Goal: Task Accomplishment & Management: Use online tool/utility

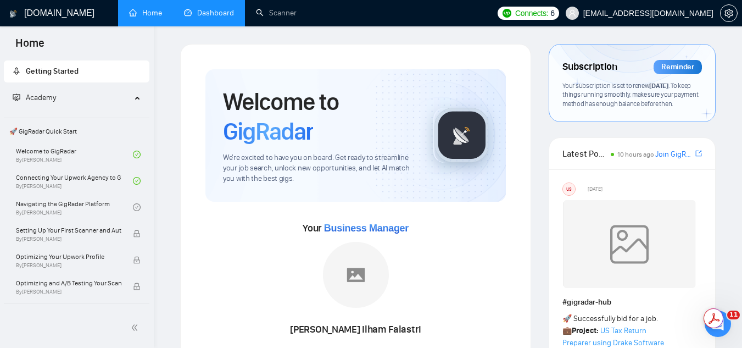
click at [214, 12] on link "Dashboard" at bounding box center [209, 12] width 50 height 9
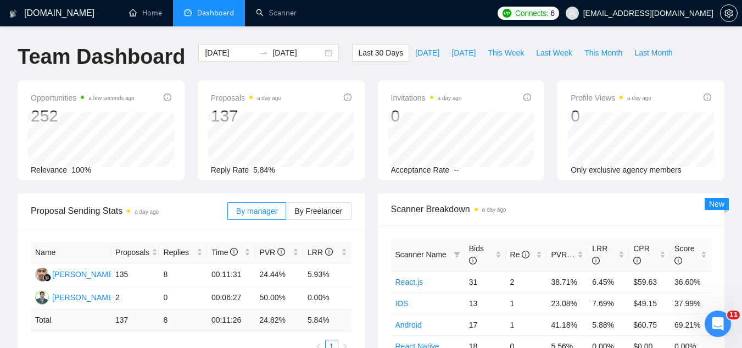
click at [644, 13] on span "[EMAIL_ADDRESS][DOMAIN_NAME]" at bounding box center [648, 13] width 130 height 0
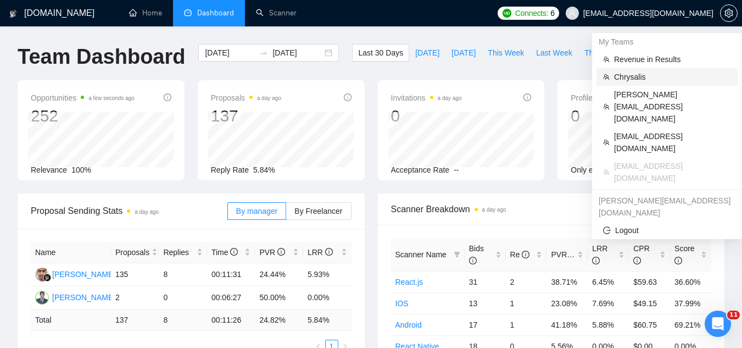
click at [635, 73] on span "Chrysalis" at bounding box center [672, 77] width 117 height 12
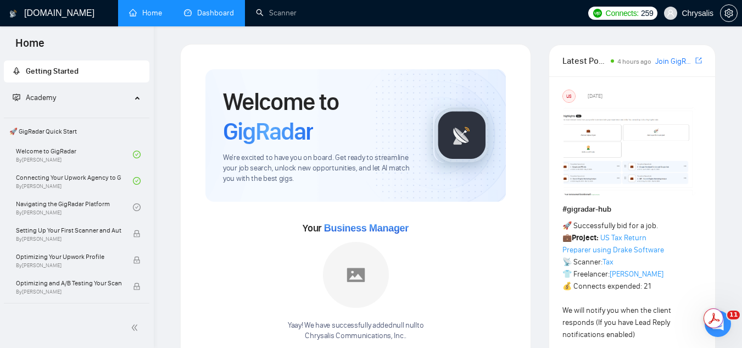
click at [223, 18] on link "Dashboard" at bounding box center [209, 12] width 50 height 9
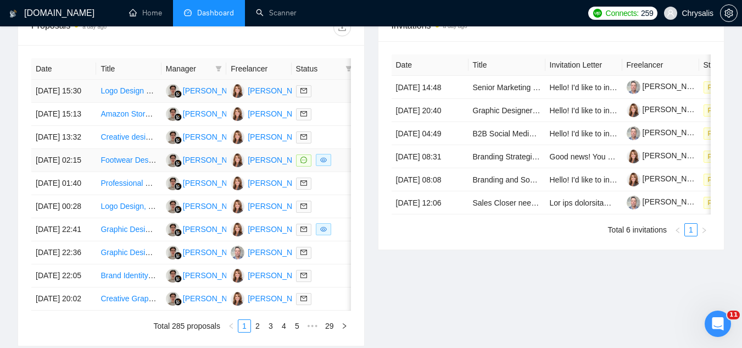
scroll to position [439, 0]
click at [123, 171] on td "Footwear Designer Needed for High-Performance Anti-Slip Sole for Slippers" at bounding box center [128, 159] width 65 height 23
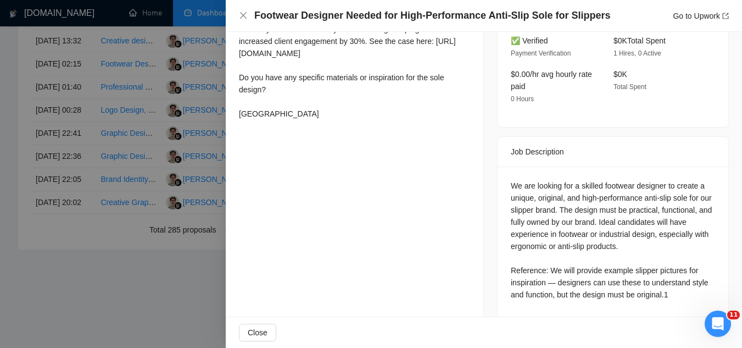
scroll to position [648, 0]
click at [187, 307] on div at bounding box center [371, 174] width 742 height 348
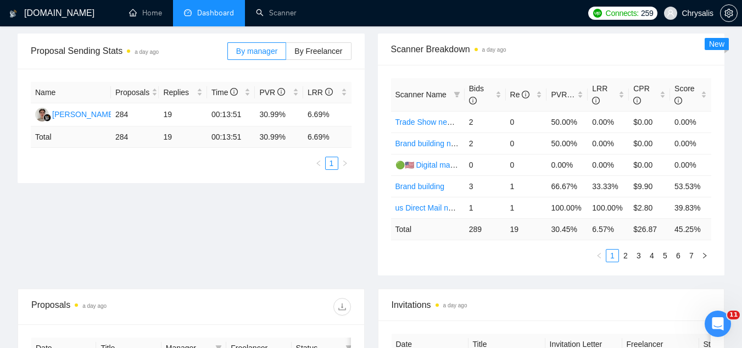
scroll to position [153, 0]
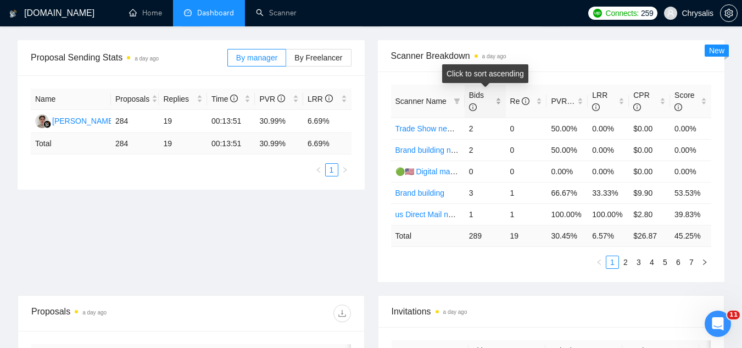
click at [499, 98] on div "Bids" at bounding box center [485, 101] width 32 height 24
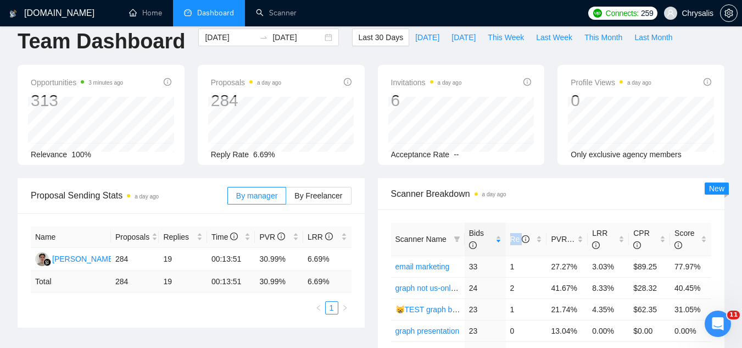
scroll to position [0, 0]
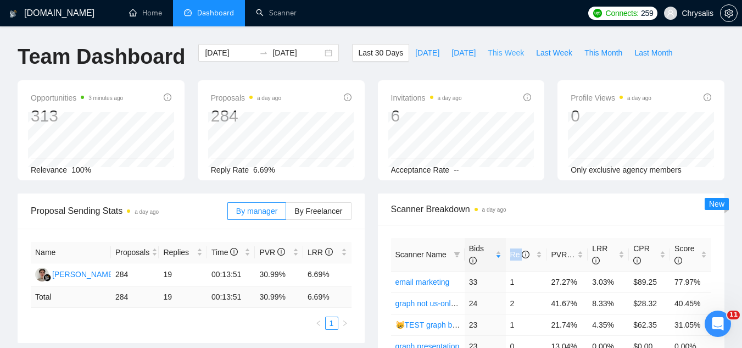
click at [497, 56] on span "This Week" at bounding box center [506, 53] width 36 height 12
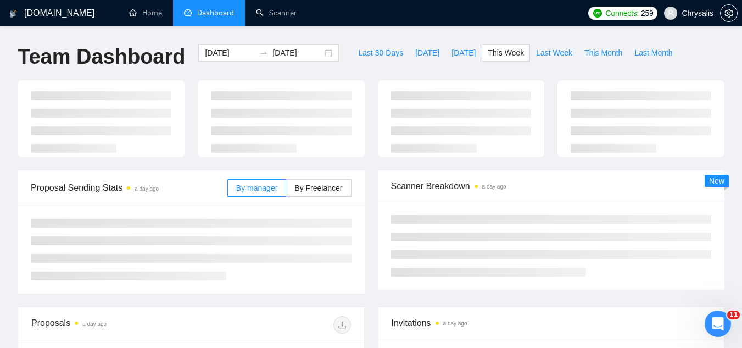
type input "[DATE]"
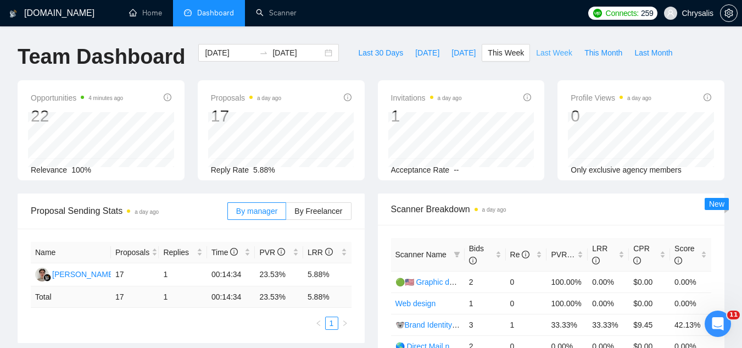
click at [536, 49] on span "Last Week" at bounding box center [554, 53] width 36 height 12
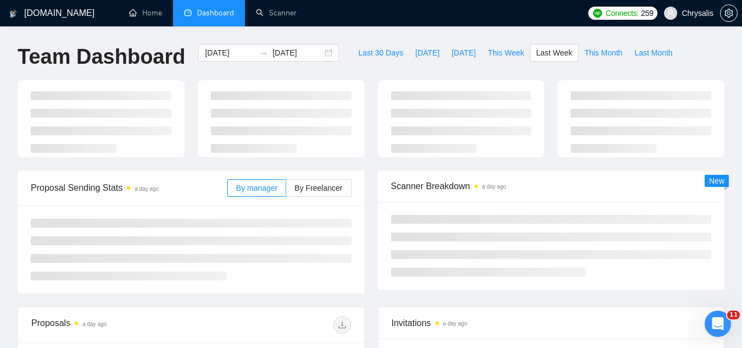
type input "[DATE]"
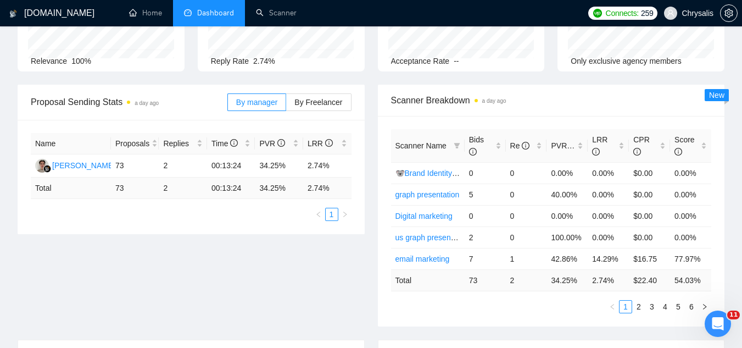
scroll to position [110, 0]
click at [334, 98] on span "By Freelancer" at bounding box center [318, 101] width 48 height 9
click at [286, 104] on input "By Freelancer" at bounding box center [286, 104] width 0 height 0
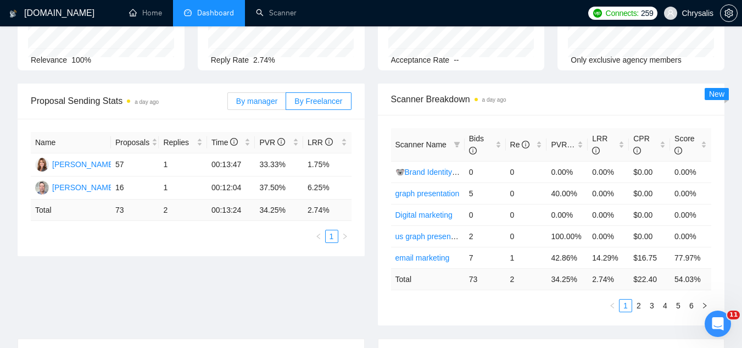
click at [264, 102] on span "By manager" at bounding box center [256, 101] width 41 height 9
click at [228, 104] on input "By manager" at bounding box center [228, 104] width 0 height 0
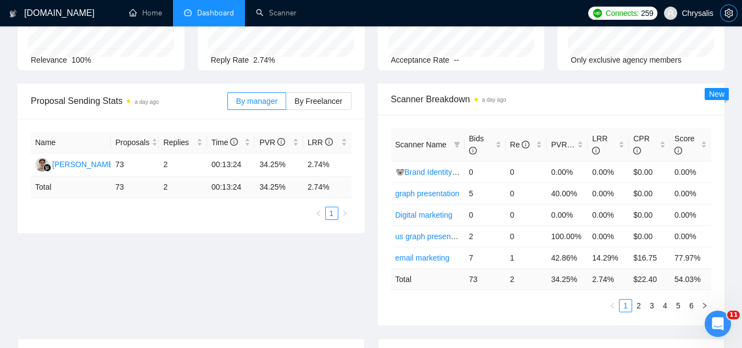
click at [728, 19] on button "button" at bounding box center [729, 13] width 18 height 18
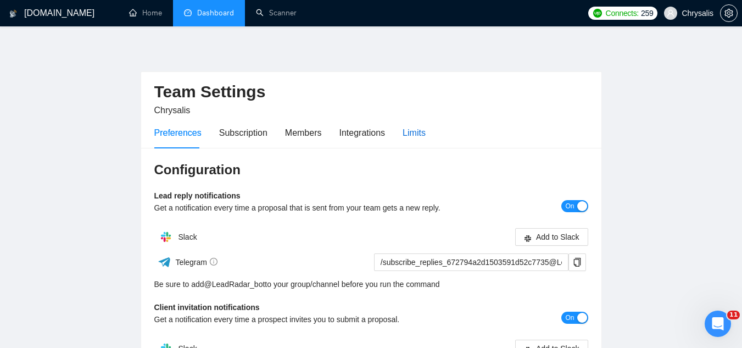
click at [411, 137] on div "Limits" at bounding box center [414, 133] width 23 height 14
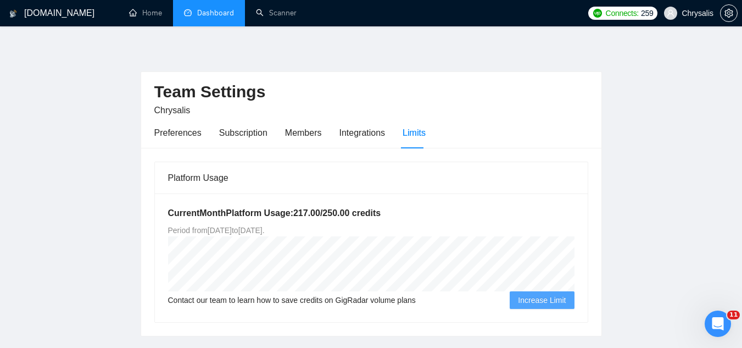
click at [226, 18] on link "Dashboard" at bounding box center [209, 12] width 50 height 9
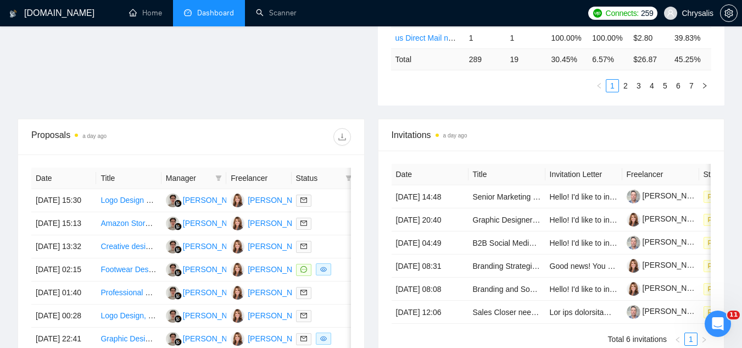
scroll to position [385, 0]
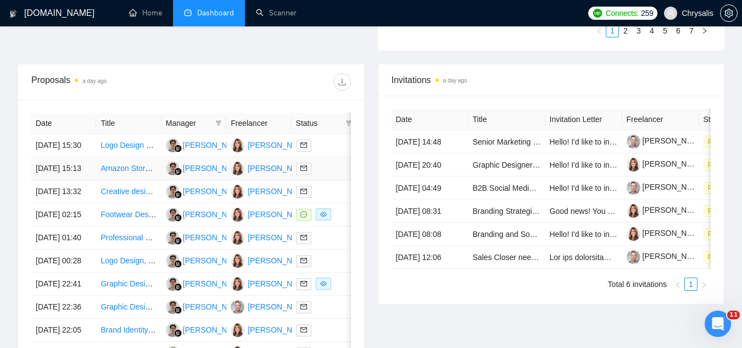
click at [136, 180] on td "Amazon Storefront Design Expert Needed" at bounding box center [128, 168] width 65 height 23
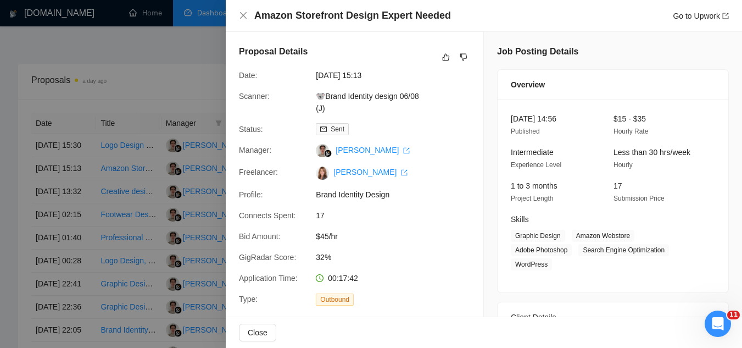
scroll to position [330, 0]
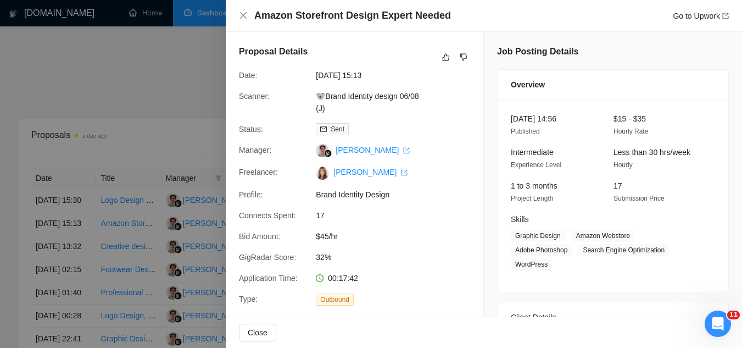
click at [188, 84] on div at bounding box center [371, 174] width 742 height 348
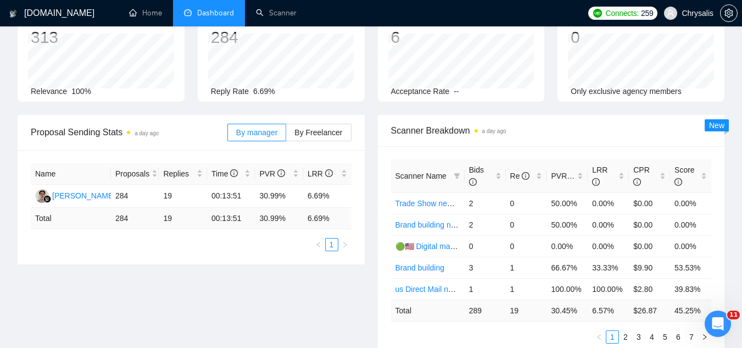
scroll to position [0, 0]
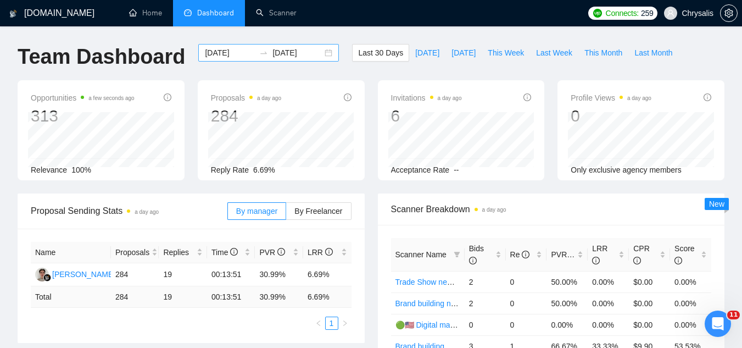
click at [223, 53] on input "[DATE]" at bounding box center [230, 53] width 50 height 12
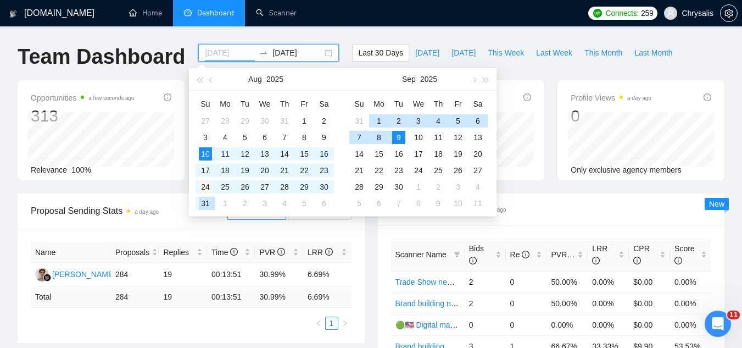
type input "[DATE]"
click at [207, 190] on div "24" at bounding box center [205, 186] width 13 height 13
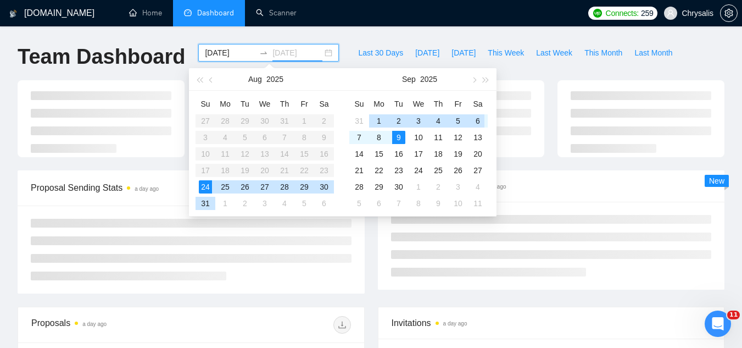
type input "[DATE]"
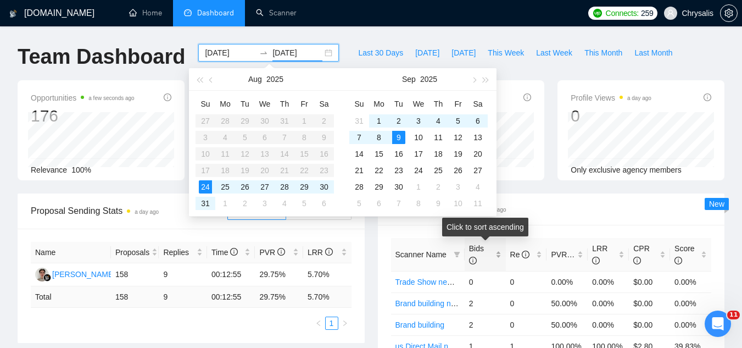
click at [500, 251] on div "Bids" at bounding box center [485, 254] width 32 height 24
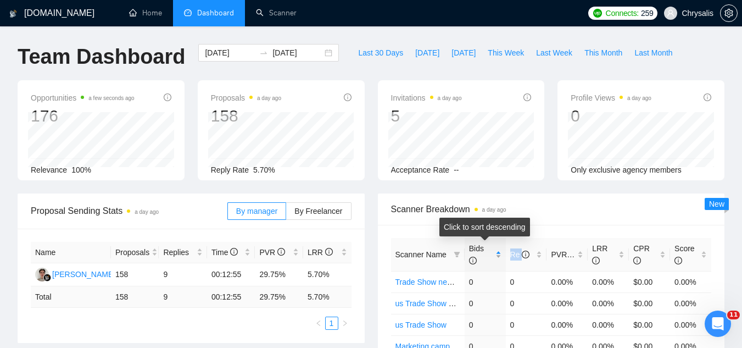
click at [500, 251] on div "Bids" at bounding box center [485, 254] width 32 height 24
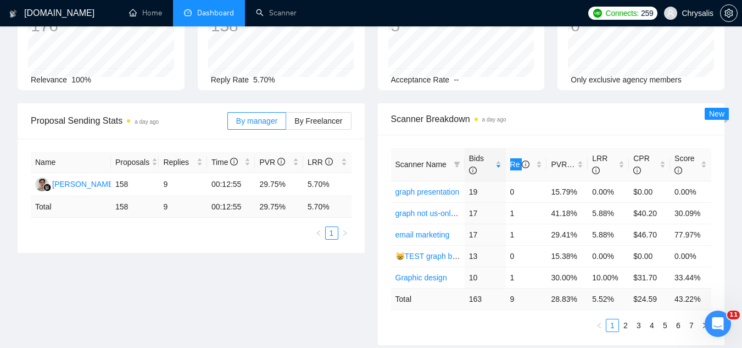
scroll to position [110, 0]
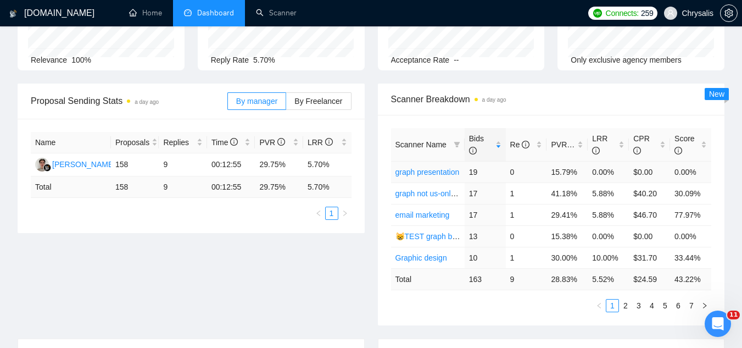
click at [602, 170] on td "0.00%" at bounding box center [608, 171] width 41 height 21
click at [624, 306] on link "2" at bounding box center [626, 305] width 12 height 12
click at [610, 308] on link "1" at bounding box center [613, 305] width 12 height 12
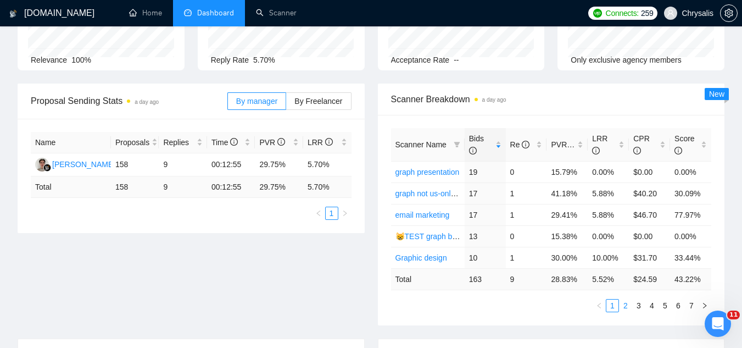
click at [627, 305] on link "2" at bounding box center [626, 305] width 12 height 12
click at [427, 175] on link "Web design" at bounding box center [416, 172] width 41 height 9
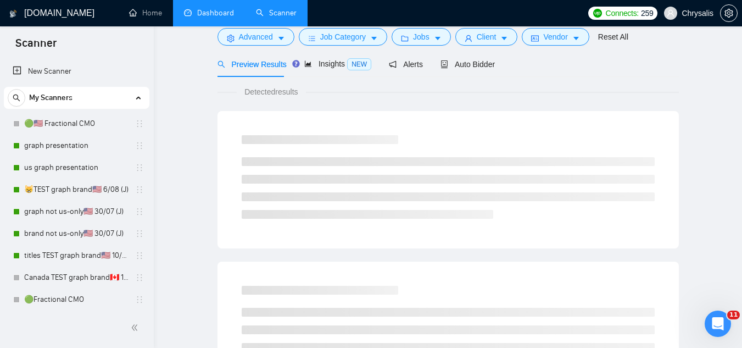
scroll to position [44, 0]
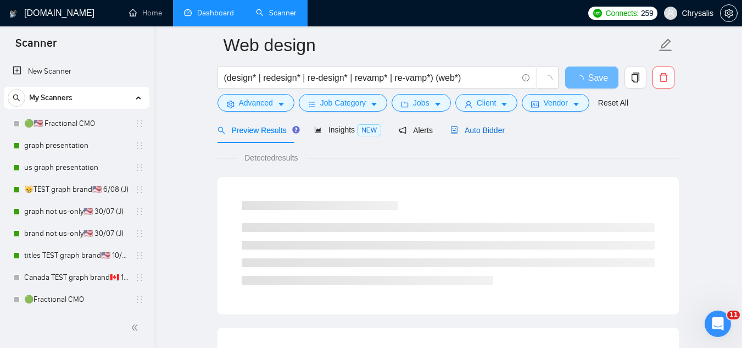
click at [488, 130] on span "Auto Bidder" at bounding box center [477, 130] width 54 height 9
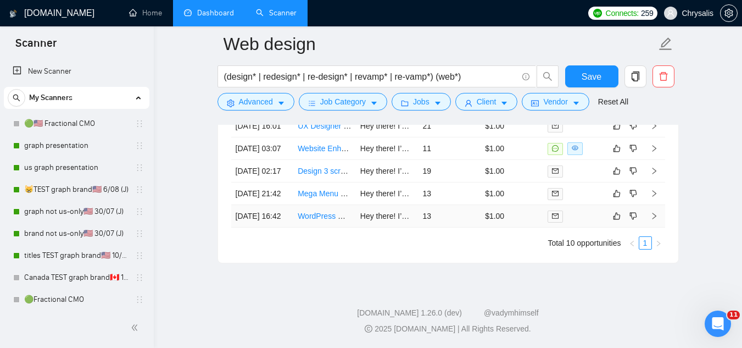
scroll to position [2956, 0]
click at [333, 160] on td "Website Enhancement and Professionalization" at bounding box center [324, 148] width 63 height 23
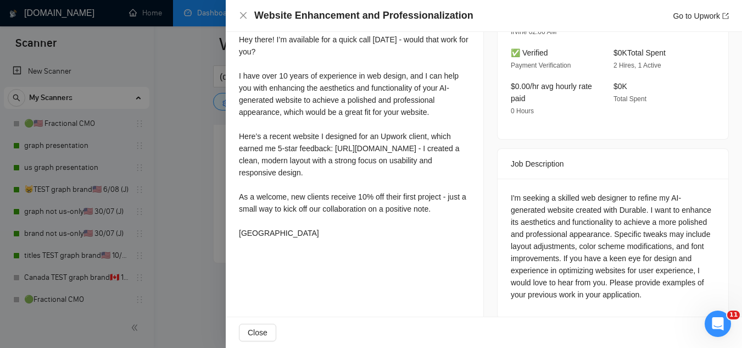
scroll to position [3064, 0]
click at [220, 286] on div at bounding box center [371, 174] width 742 height 348
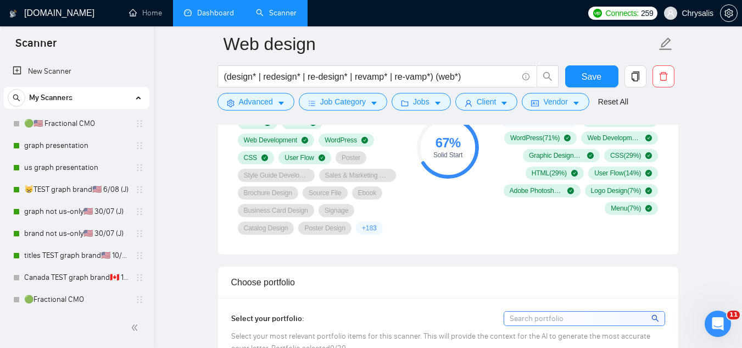
scroll to position [756, 0]
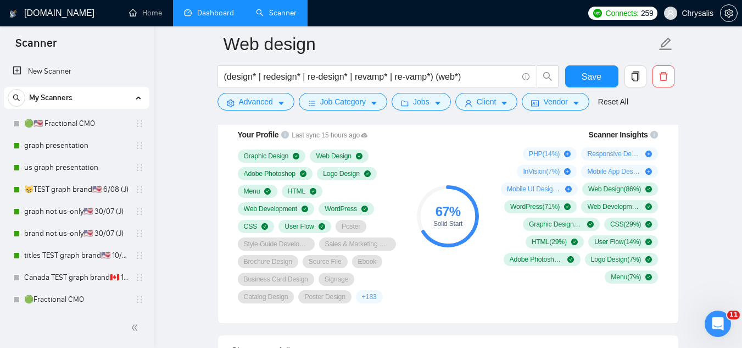
drag, startPoint x: 317, startPoint y: 160, endPoint x: 297, endPoint y: 165, distance: 20.5
click at [297, 165] on div "Your Profile Last sync 15 hours ago Graphic Design Web Design Adobe Photoshop L…" at bounding box center [319, 216] width 176 height 188
click at [306, 105] on form "Web design (design* | redesign* | re-design* | revamp* | re-vamp*) (web*) Save …" at bounding box center [448, 71] width 461 height 90
click at [282, 95] on button "Advanced" at bounding box center [256, 102] width 77 height 18
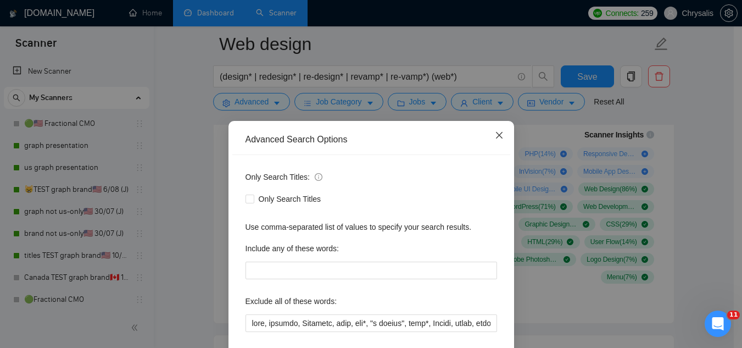
click at [497, 132] on icon "close" at bounding box center [499, 135] width 9 height 9
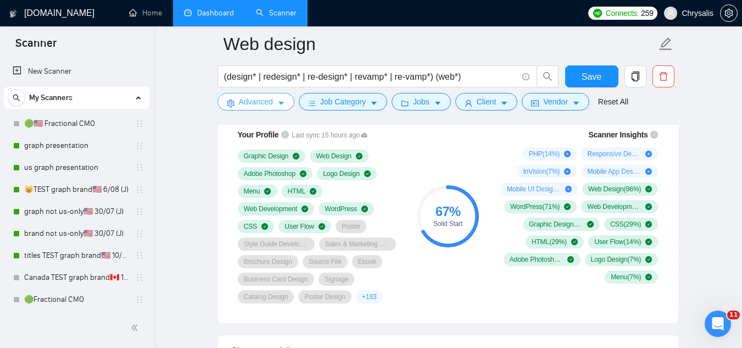
click at [266, 104] on form "Web design (design* | redesign* | re-design* | revamp* | re-vamp*) (web*) Save …" at bounding box center [448, 71] width 461 height 90
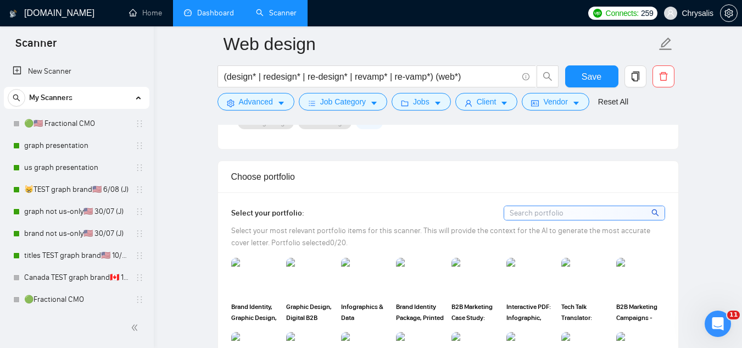
scroll to position [1031, 0]
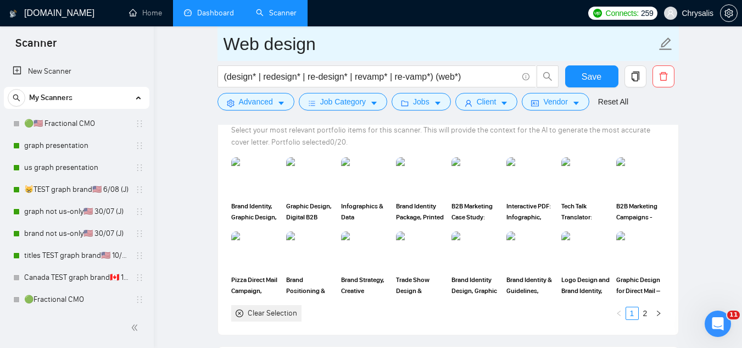
click at [394, 59] on span "Web design" at bounding box center [448, 43] width 461 height 35
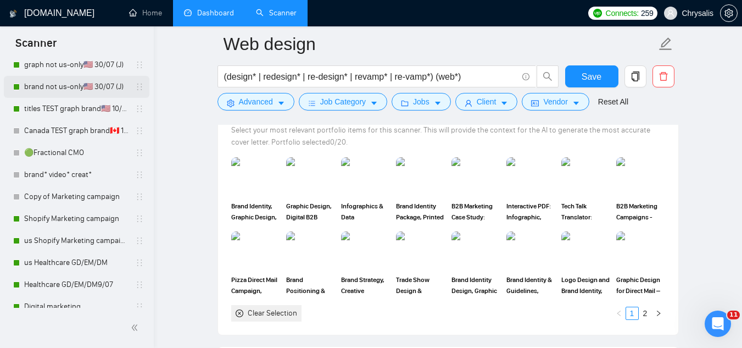
scroll to position [165, 0]
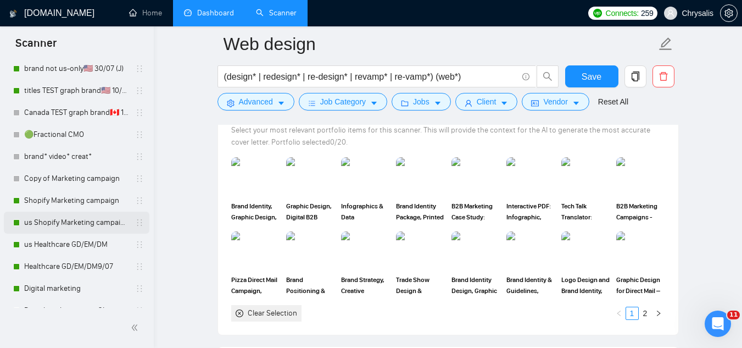
drag, startPoint x: 82, startPoint y: 242, endPoint x: 119, endPoint y: 226, distance: 40.3
click at [82, 242] on link "us Healthcare GD/EM/DM" at bounding box center [76, 244] width 104 height 22
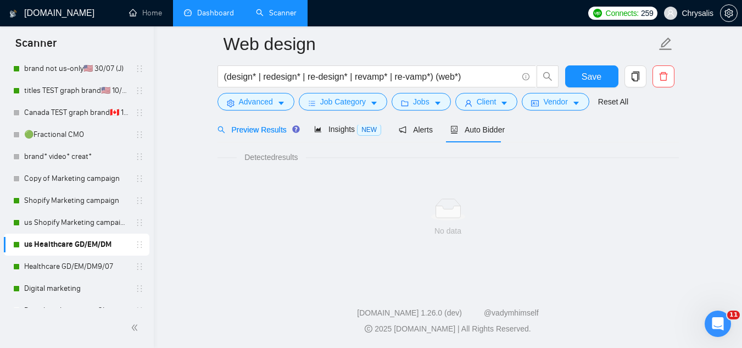
scroll to position [705, 0]
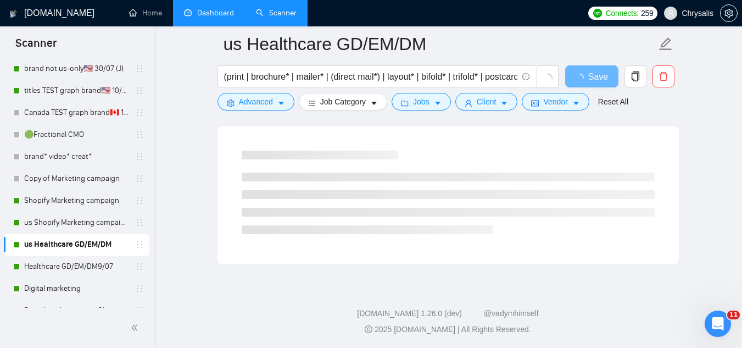
drag, startPoint x: 288, startPoint y: 136, endPoint x: 314, endPoint y: 131, distance: 26.8
click at [288, 136] on div at bounding box center [448, 194] width 461 height 137
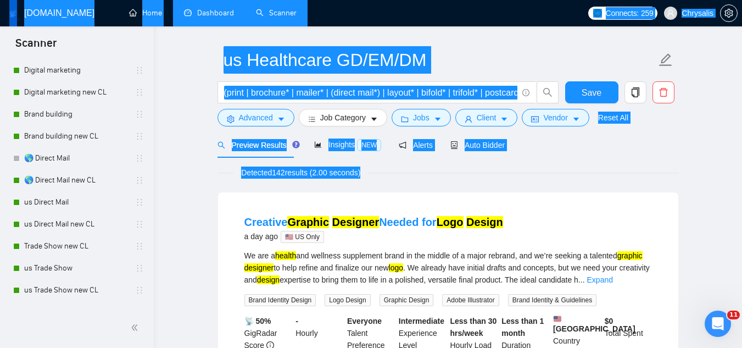
scroll to position [55, 0]
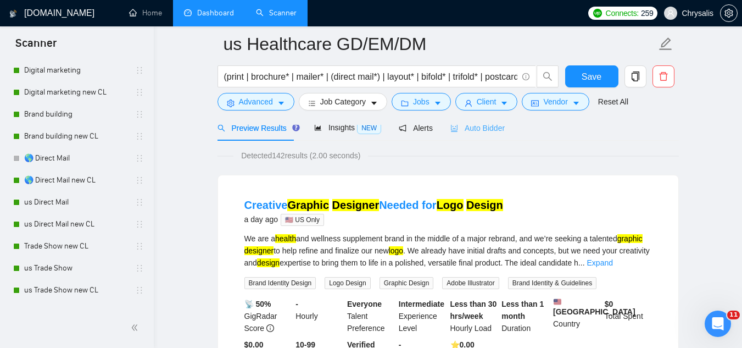
click at [484, 135] on div "Auto Bidder" at bounding box center [477, 128] width 54 height 26
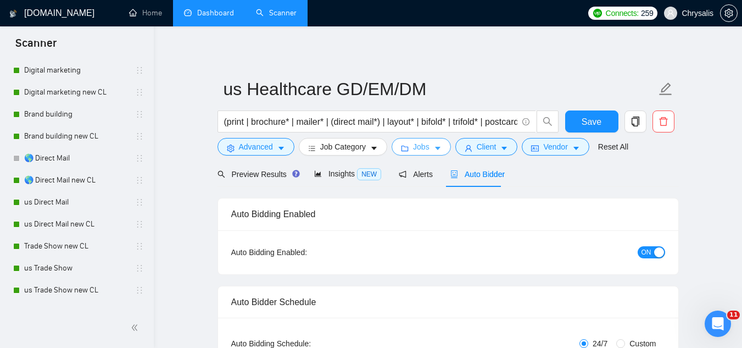
click at [418, 154] on button "Jobs" at bounding box center [421, 147] width 59 height 18
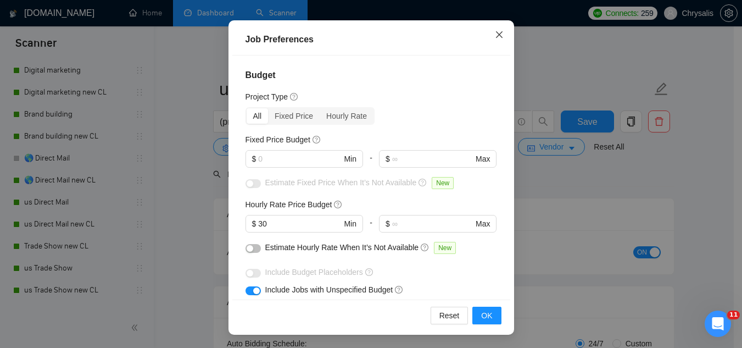
click at [496, 36] on icon "close" at bounding box center [499, 34] width 7 height 7
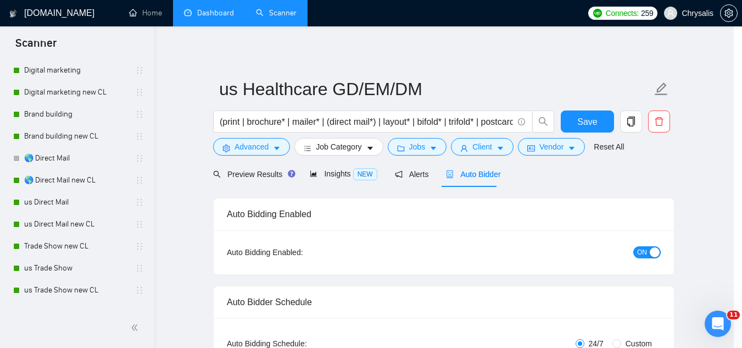
scroll to position [45, 0]
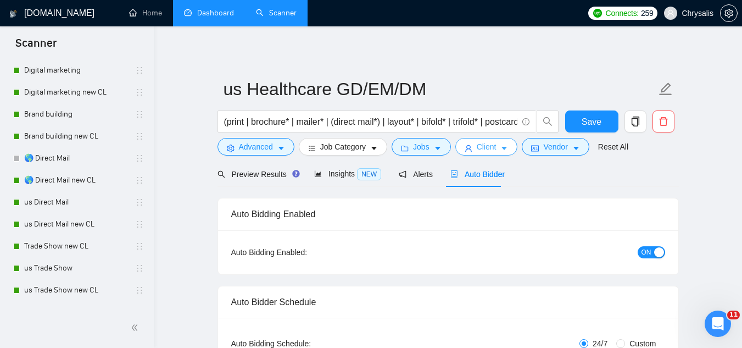
click at [479, 150] on span "Client" at bounding box center [487, 147] width 20 height 12
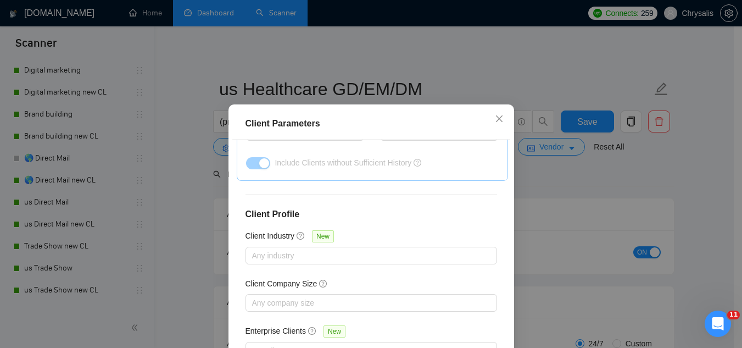
scroll to position [55, 0]
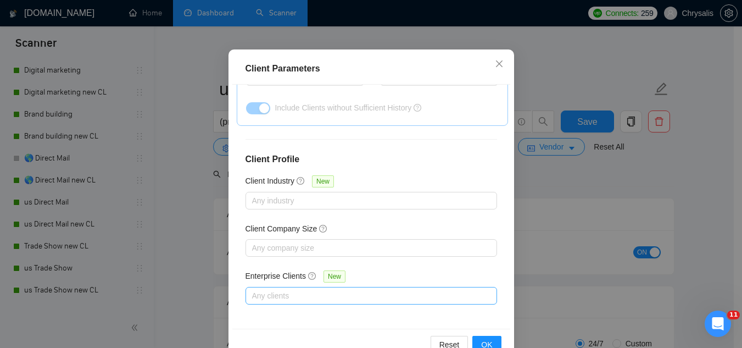
click at [294, 296] on div at bounding box center [365, 295] width 235 height 13
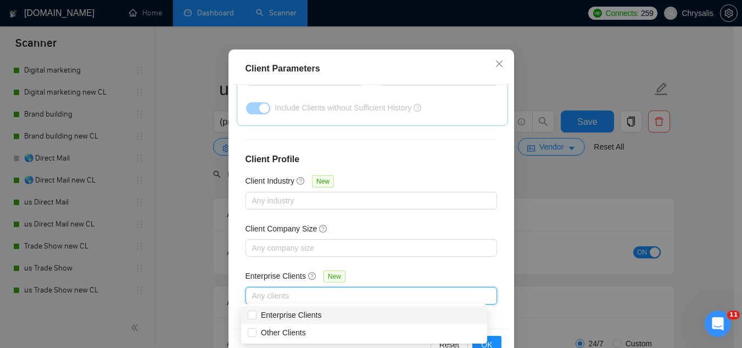
click at [294, 296] on div at bounding box center [365, 295] width 235 height 13
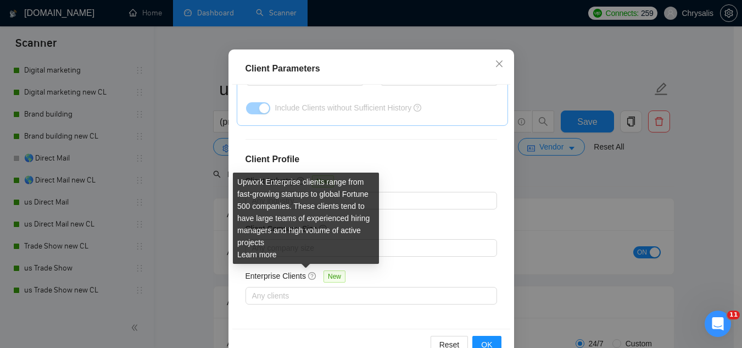
click at [309, 272] on icon "question-circle" at bounding box center [312, 276] width 8 height 8
click at [254, 289] on input "Enterprise Clients New" at bounding box center [253, 295] width 2 height 13
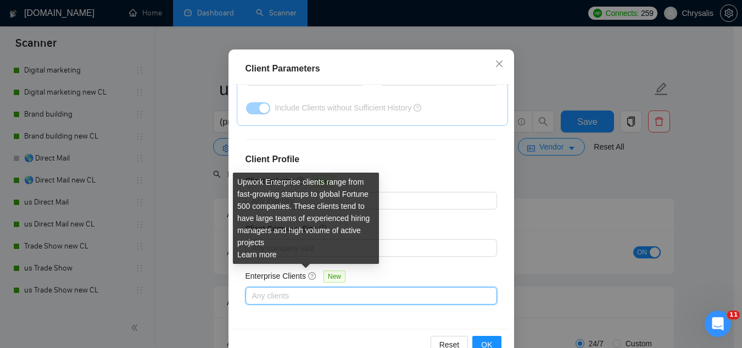
click at [308, 276] on icon "question-circle" at bounding box center [312, 276] width 8 height 8
click at [254, 289] on input "Enterprise Clients New" at bounding box center [253, 295] width 2 height 13
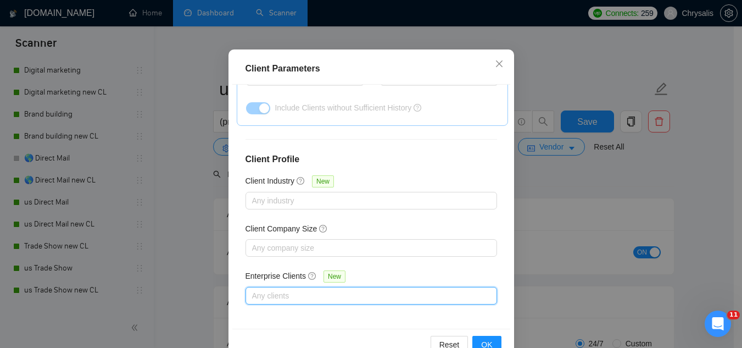
drag, startPoint x: 274, startPoint y: 274, endPoint x: 296, endPoint y: 267, distance: 23.1
click at [277, 272] on h5 "Enterprise Clients" at bounding box center [276, 276] width 61 height 12
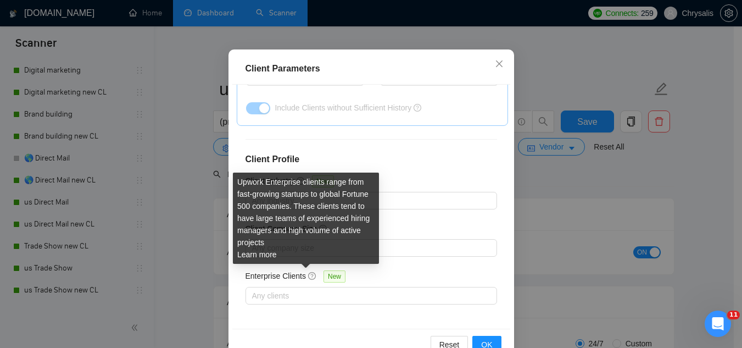
click at [308, 274] on icon "question-circle" at bounding box center [312, 276] width 8 height 8
click at [254, 289] on input "Enterprise Clients New" at bounding box center [253, 295] width 2 height 13
click at [271, 252] on link "Learn more" at bounding box center [257, 254] width 40 height 9
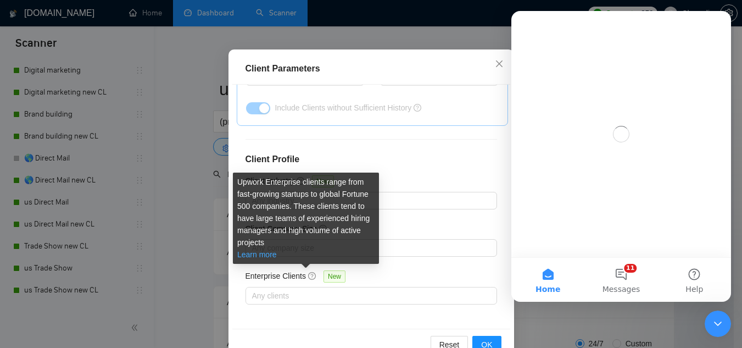
scroll to position [0, 0]
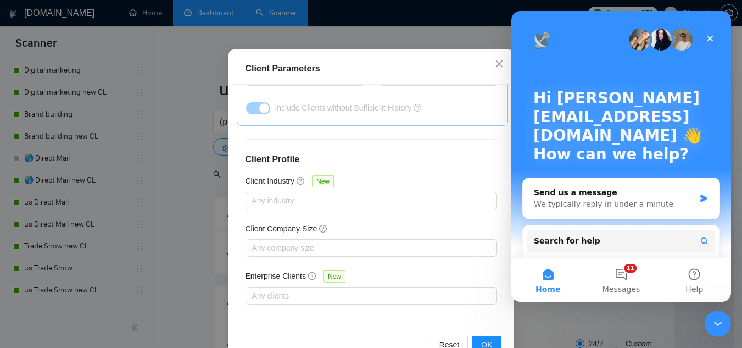
drag, startPoint x: 506, startPoint y: 170, endPoint x: 1021, endPoint y: 182, distance: 514.9
click at [511, 170] on html "Hi [PERSON_NAME][EMAIL_ADDRESS][DOMAIN_NAME] 👋 How can we help? Send us a messa…" at bounding box center [621, 156] width 220 height 291
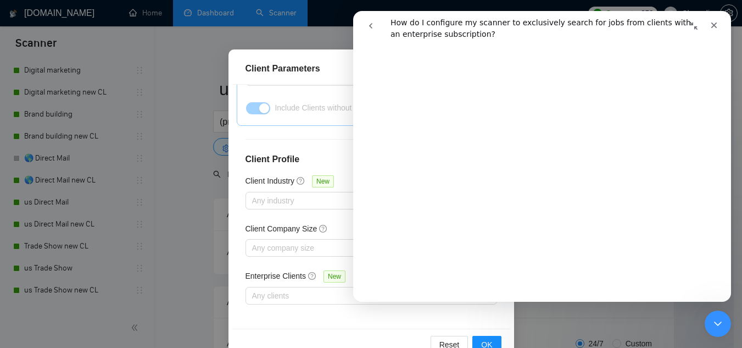
scroll to position [285, 0]
click at [196, 123] on div "Client Parameters Client Location Include Client Countries [GEOGRAPHIC_DATA] [G…" at bounding box center [371, 174] width 742 height 348
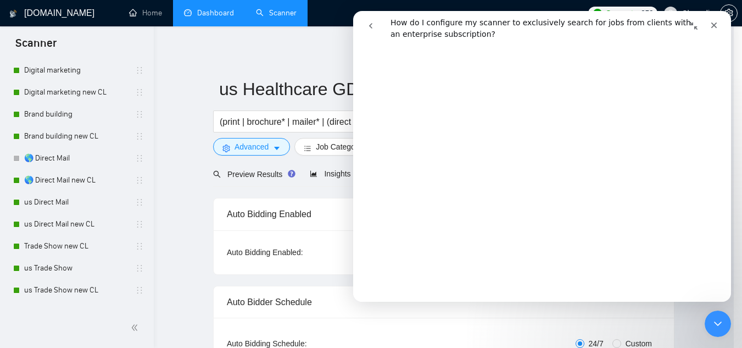
scroll to position [45, 0]
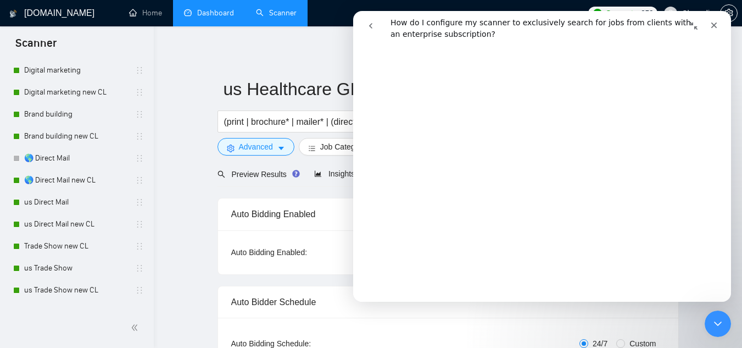
click at [715, 24] on icon "Close" at bounding box center [714, 26] width 6 height 6
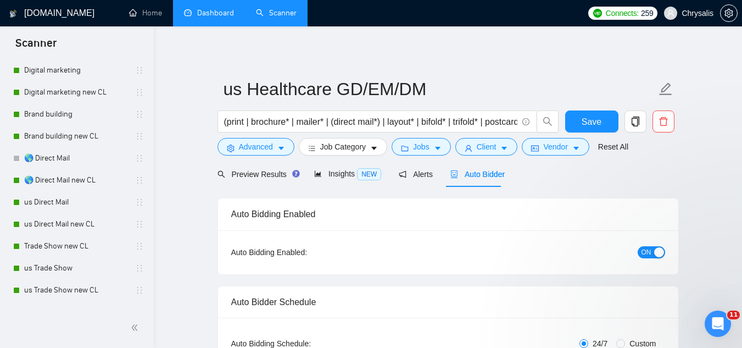
scroll to position [0, 0]
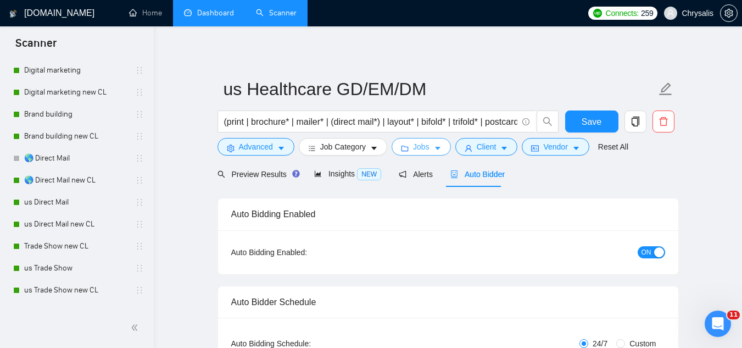
click at [420, 151] on span "Jobs" at bounding box center [421, 147] width 16 height 12
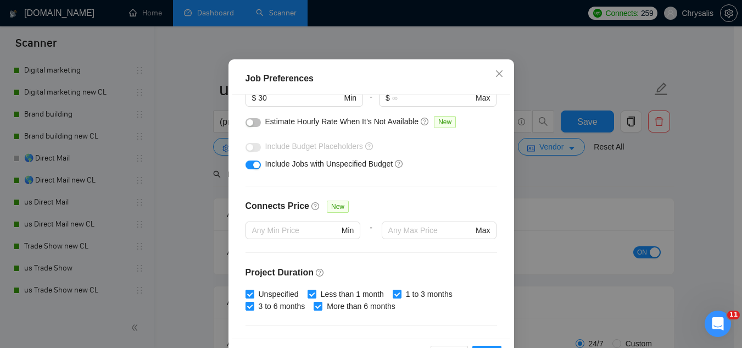
scroll to position [110, 0]
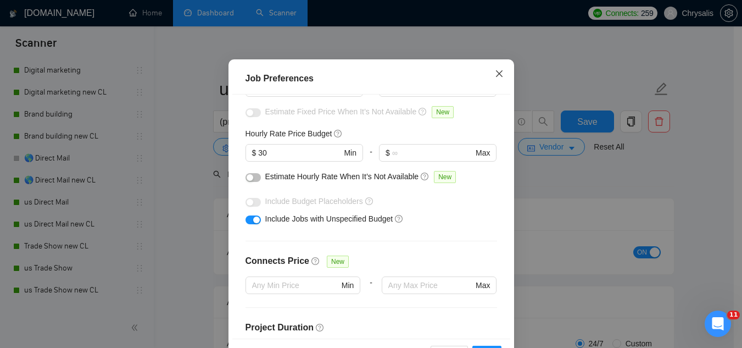
click at [496, 78] on icon "close" at bounding box center [499, 73] width 9 height 9
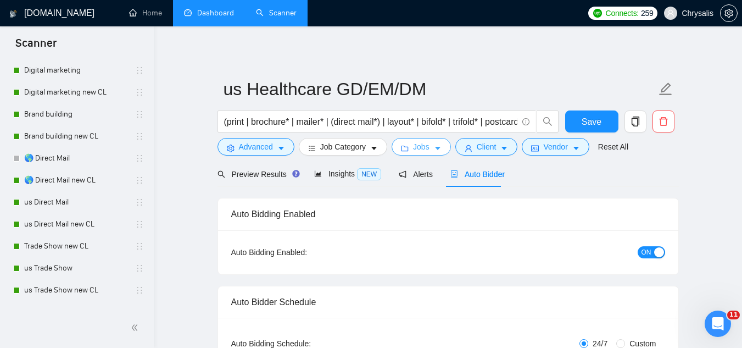
click at [417, 154] on button "Jobs" at bounding box center [421, 147] width 59 height 18
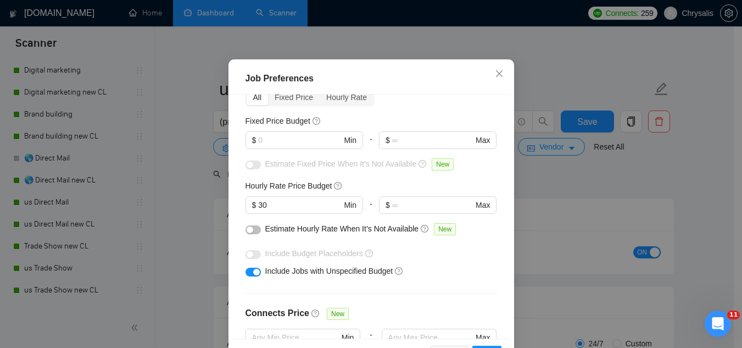
scroll to position [55, 0]
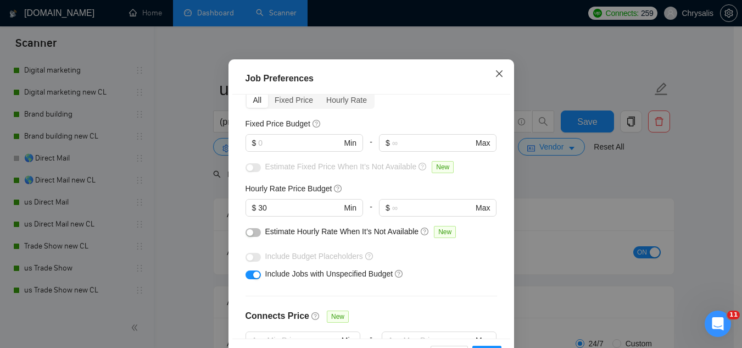
click at [497, 77] on icon "close" at bounding box center [499, 73] width 7 height 7
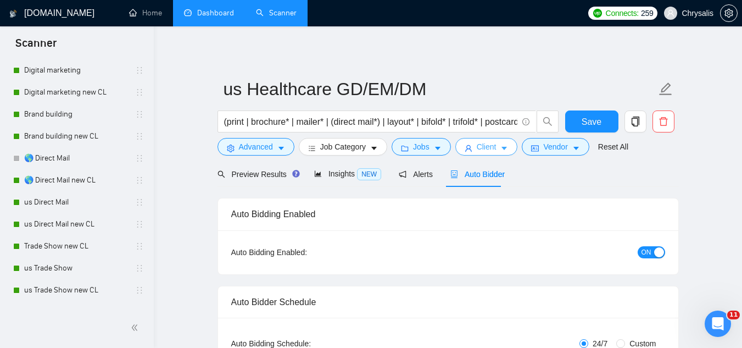
click at [472, 148] on button "Client" at bounding box center [486, 147] width 63 height 18
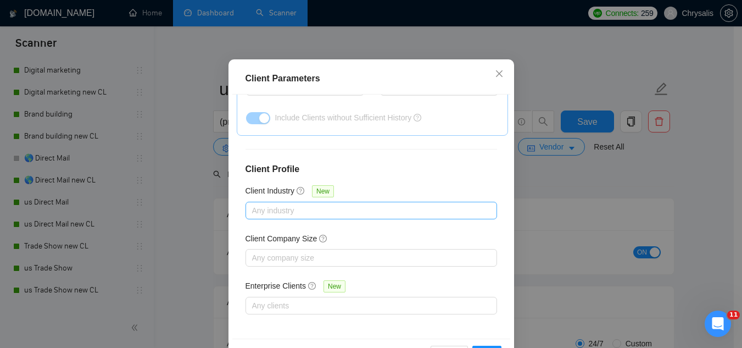
click at [343, 217] on div at bounding box center [365, 210] width 235 height 13
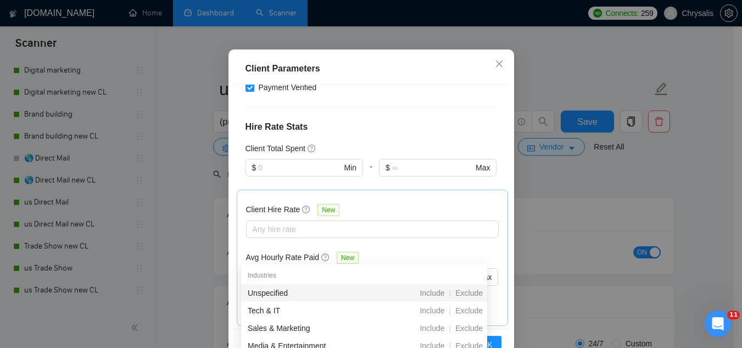
scroll to position [220, 0]
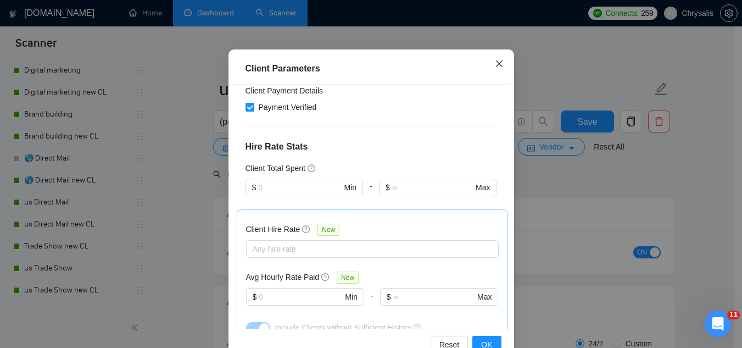
click at [496, 63] on icon "close" at bounding box center [499, 63] width 7 height 7
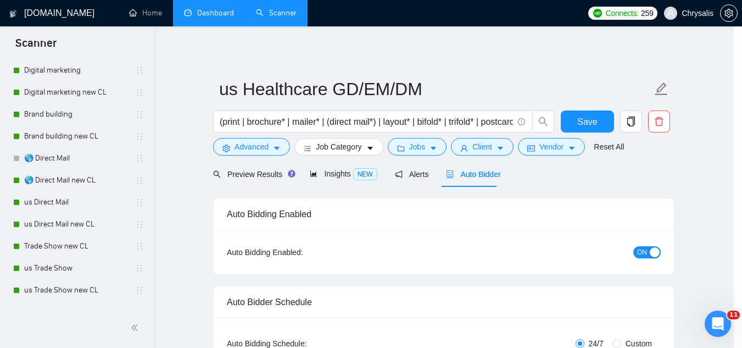
scroll to position [45, 0]
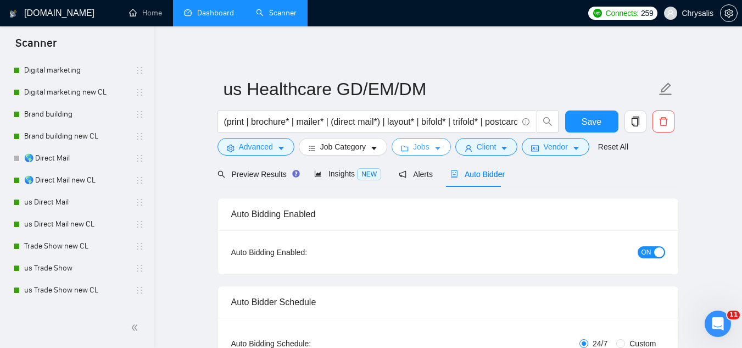
click at [420, 155] on button "Jobs" at bounding box center [421, 147] width 59 height 18
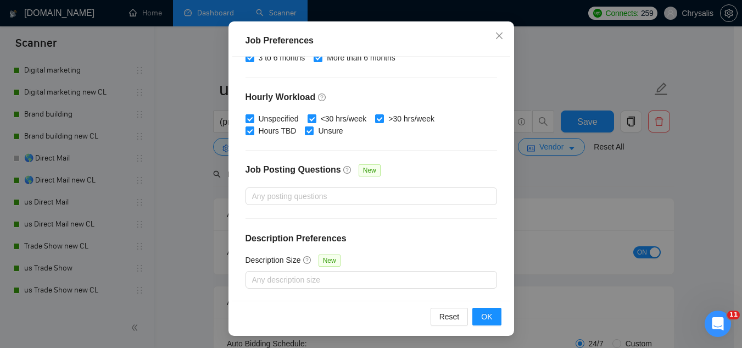
scroll to position [84, 0]
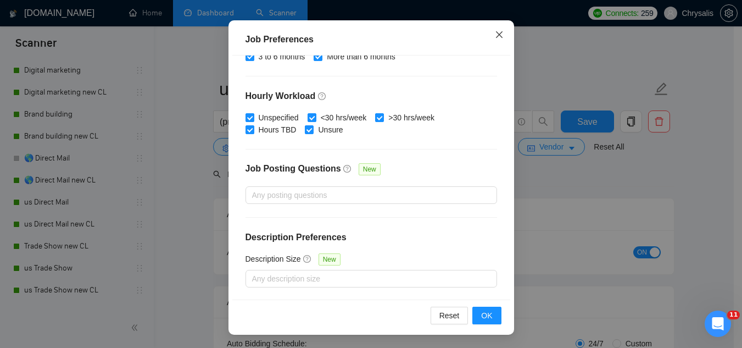
click at [495, 37] on icon "close" at bounding box center [499, 34] width 9 height 9
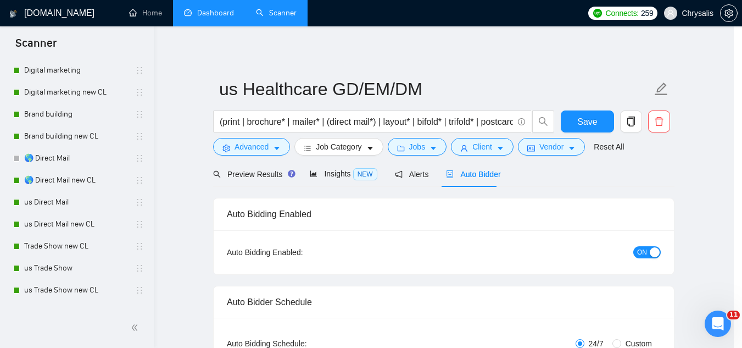
scroll to position [45, 0]
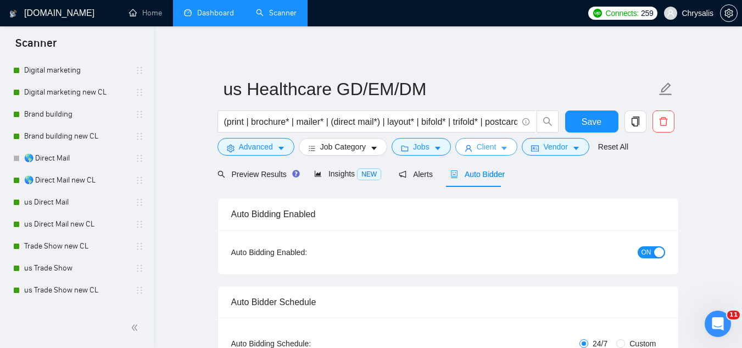
click at [482, 143] on span "Client" at bounding box center [487, 147] width 20 height 12
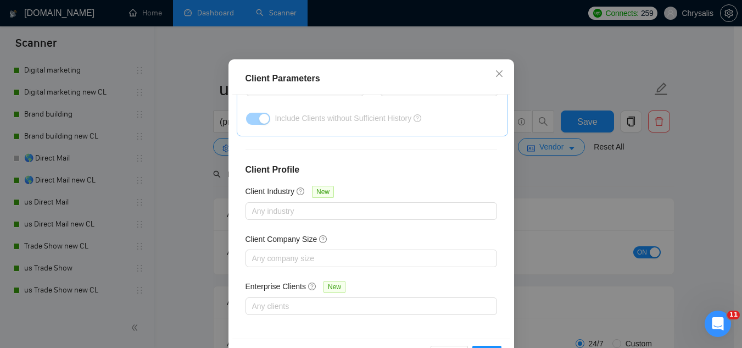
scroll to position [440, 0]
click at [494, 89] on span "Close" at bounding box center [500, 74] width 30 height 30
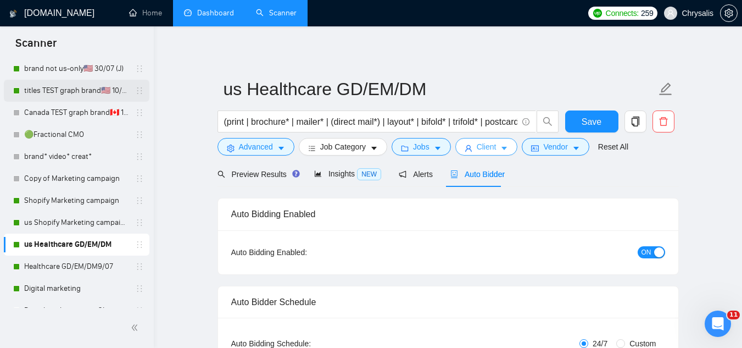
scroll to position [220, 0]
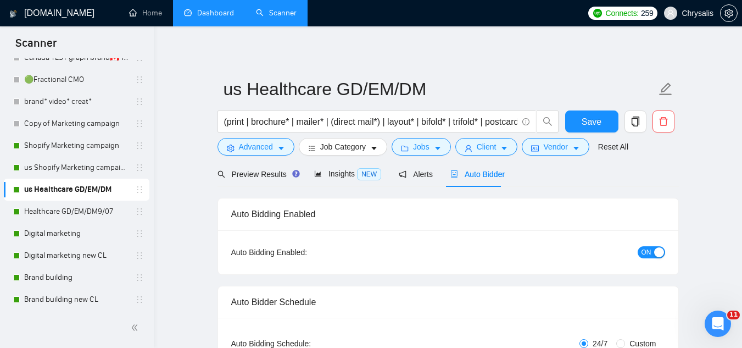
click at [221, 15] on link "Dashboard" at bounding box center [209, 12] width 50 height 9
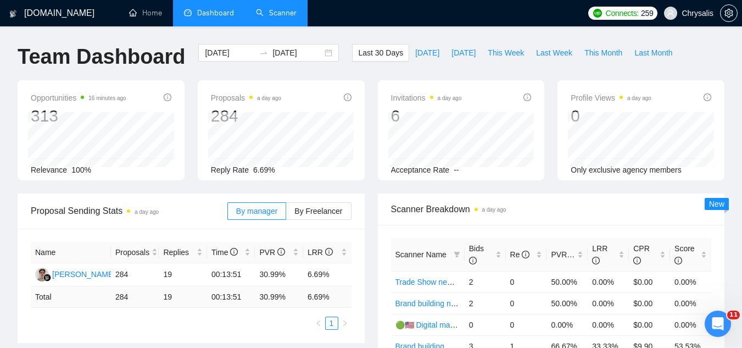
click at [291, 18] on link "Scanner" at bounding box center [276, 12] width 41 height 9
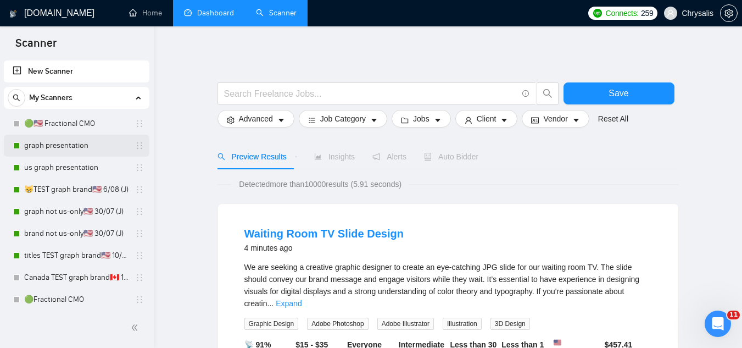
click at [73, 148] on link "graph presentation" at bounding box center [76, 146] width 104 height 22
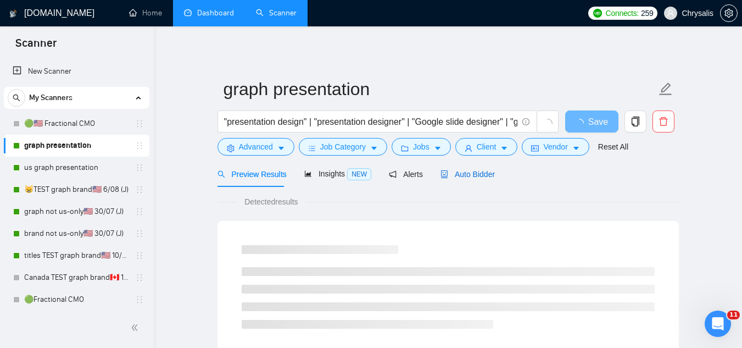
click at [481, 171] on span "Auto Bidder" at bounding box center [468, 174] width 54 height 9
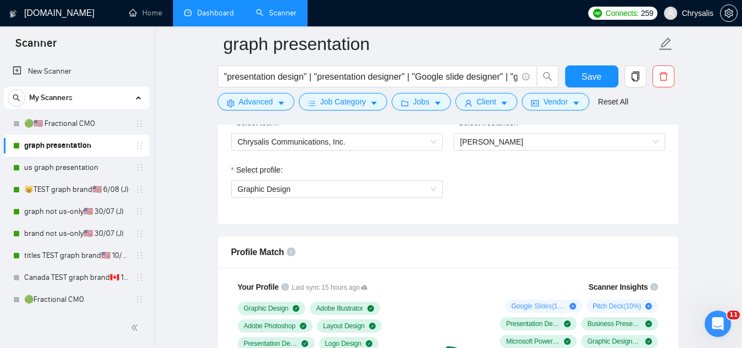
scroll to position [659, 0]
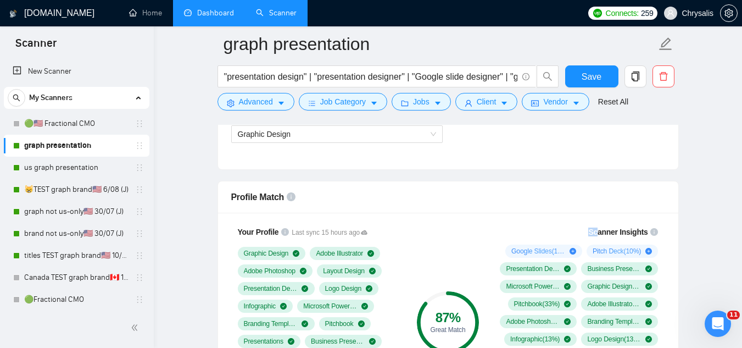
drag, startPoint x: 591, startPoint y: 221, endPoint x: 603, endPoint y: 229, distance: 14.8
click at [603, 229] on div "Your Profile Last sync 15 hours ago Graphic Design Adobe Illustrator Adobe Phot…" at bounding box center [448, 325] width 460 height 225
click at [71, 170] on link "us graph presentation" at bounding box center [76, 168] width 104 height 22
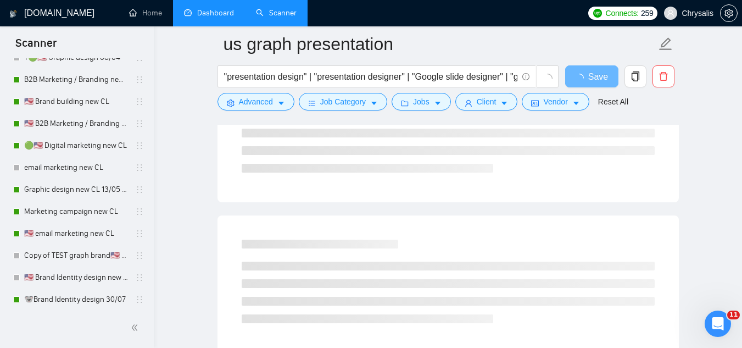
scroll to position [714, 0]
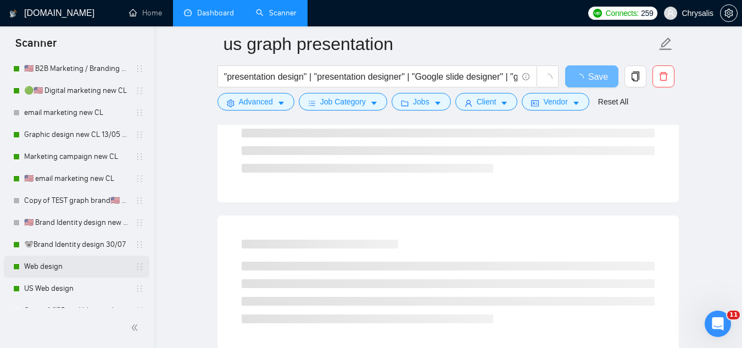
click at [71, 270] on link "Web design" at bounding box center [76, 266] width 104 height 22
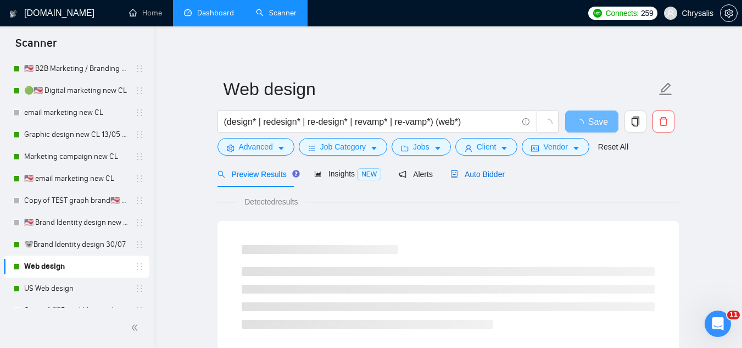
click at [488, 176] on span "Auto Bidder" at bounding box center [477, 174] width 54 height 9
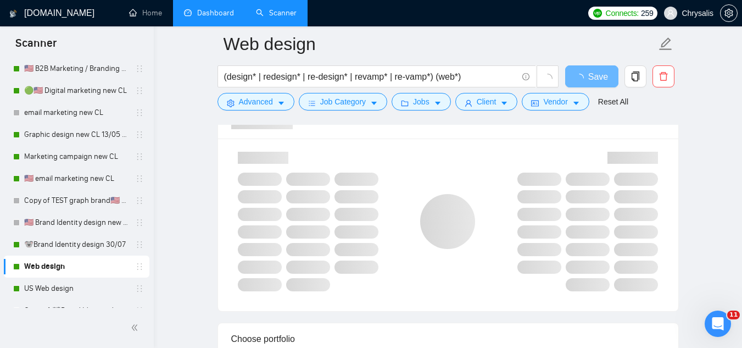
scroll to position [714, 0]
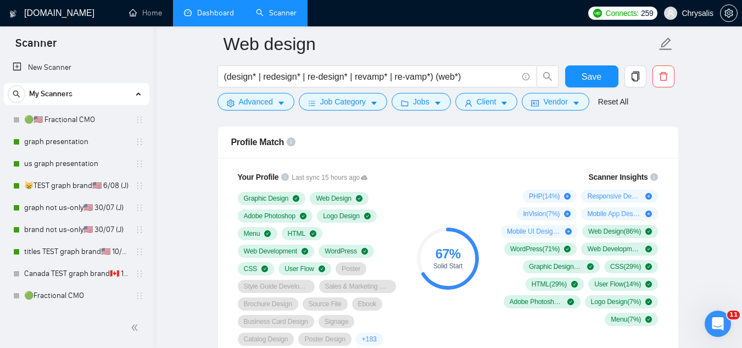
scroll to position [0, 0]
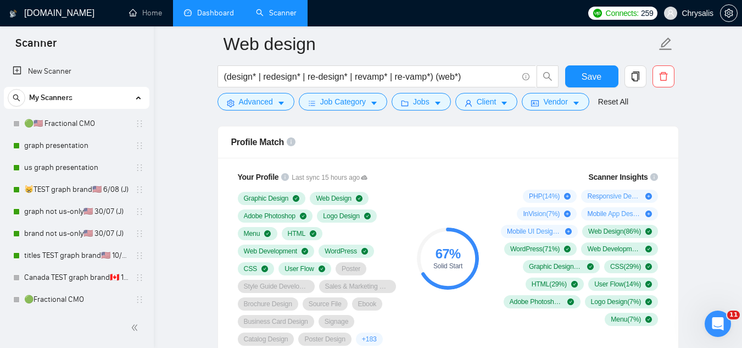
drag, startPoint x: 71, startPoint y: 174, endPoint x: 396, endPoint y: 147, distance: 325.8
click at [71, 173] on link "us graph presentation" at bounding box center [76, 168] width 104 height 22
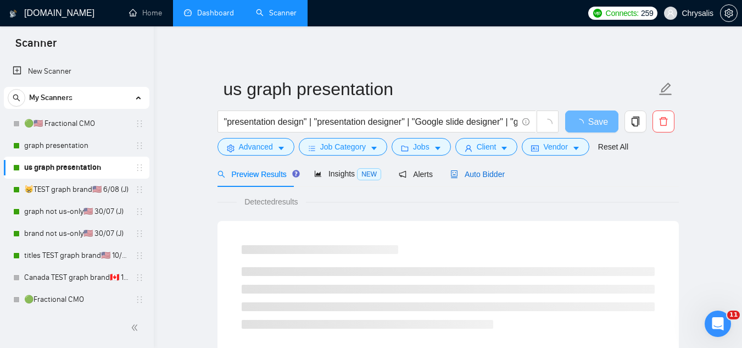
click at [469, 173] on span "Auto Bidder" at bounding box center [477, 174] width 54 height 9
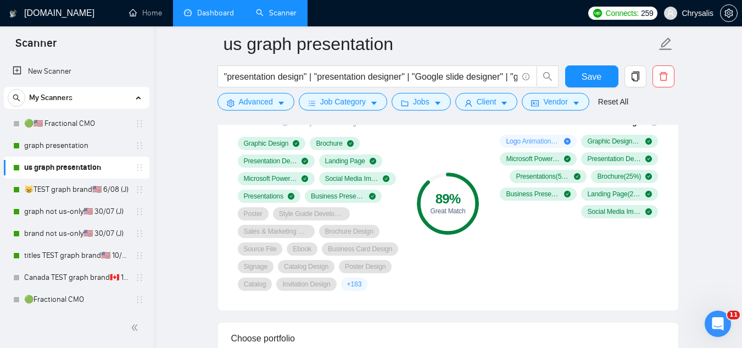
scroll to position [714, 0]
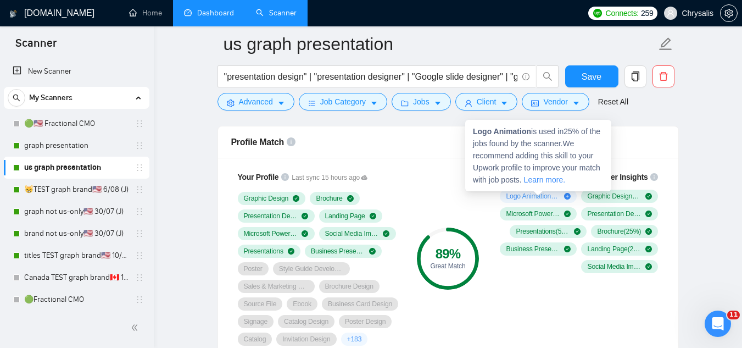
click at [570, 197] on icon "plus-circle" at bounding box center [567, 196] width 7 height 7
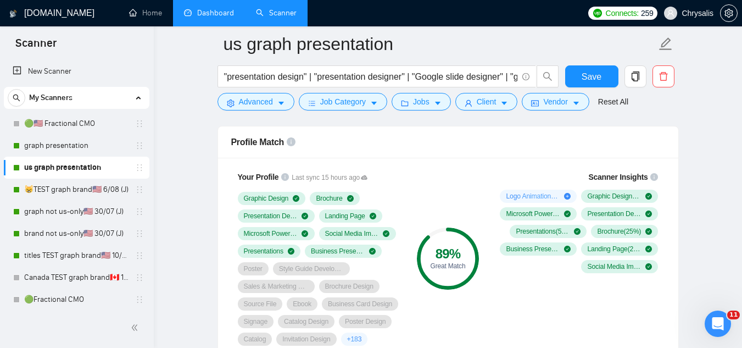
click at [588, 203] on div "Logo Animation ( 25 %) Graphic Design ( 75 %) Microsoft PowerPoint ( 50 %) Pres…" at bounding box center [577, 232] width 163 height 84
click at [573, 210] on div "Microsoft PowerPoint ( 50 %)" at bounding box center [538, 213] width 77 height 13
click at [566, 203] on div "Logo Animation ( 25 %) Graphic Design ( 75 %) Microsoft PowerPoint ( 50 %) Pres…" at bounding box center [577, 232] width 163 height 84
click at [598, 202] on div "Graphic Design ( 75 %)" at bounding box center [619, 196] width 77 height 13
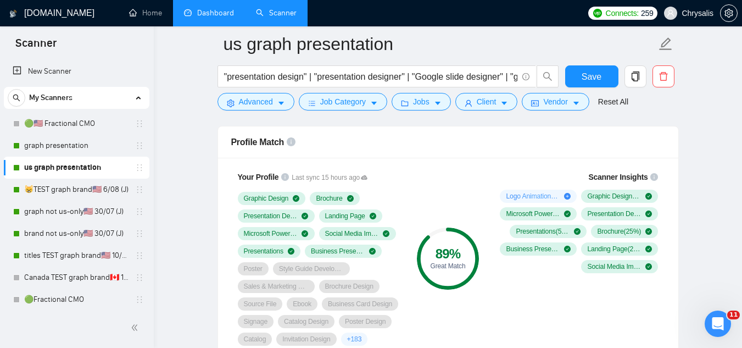
click at [582, 206] on div "Logo Animation ( 25 %) Graphic Design ( 75 %) Microsoft PowerPoint ( 50 %) Pres…" at bounding box center [577, 232] width 163 height 84
click at [71, 189] on link "😸TEST graph brand🇺🇸 6/08 (J)" at bounding box center [76, 190] width 104 height 22
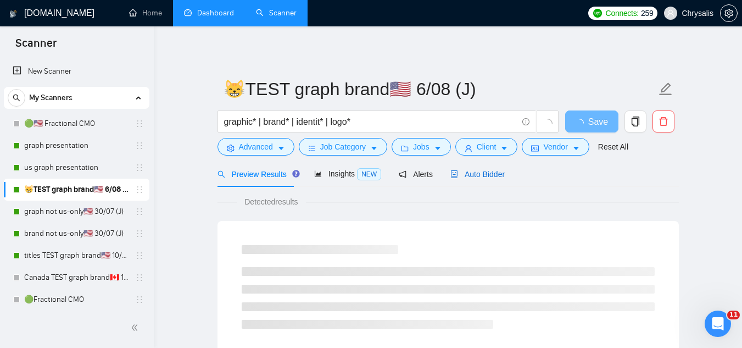
click at [482, 170] on span "Auto Bidder" at bounding box center [477, 174] width 54 height 9
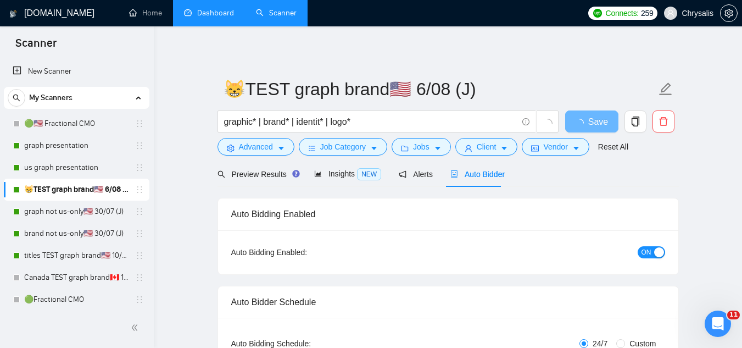
radio input "false"
radio input "true"
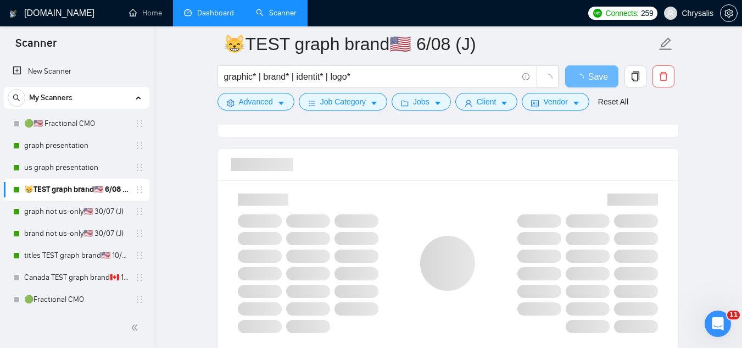
scroll to position [824, 0]
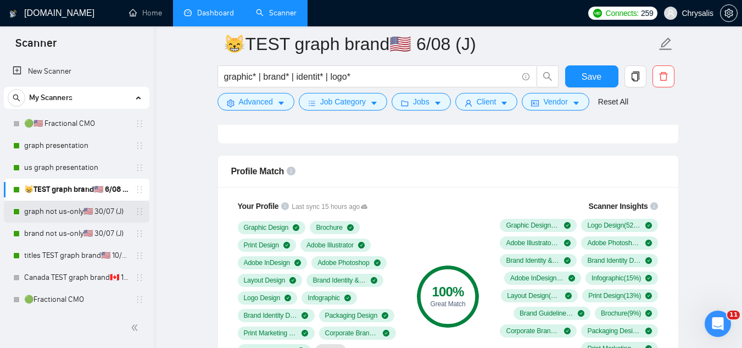
click at [77, 213] on link "graph not us-only🇺🇸 30/07 (J)" at bounding box center [76, 212] width 104 height 22
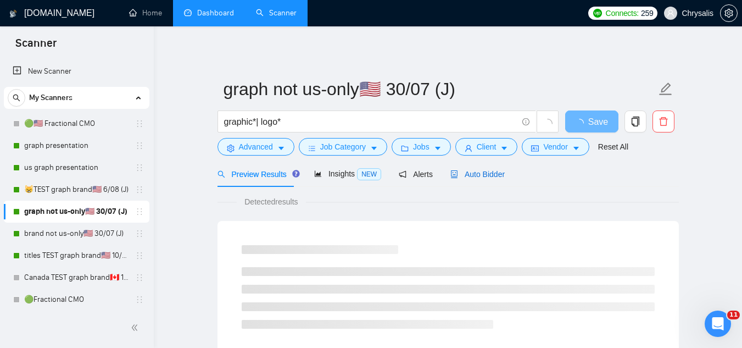
click at [476, 176] on span "Auto Bidder" at bounding box center [477, 174] width 54 height 9
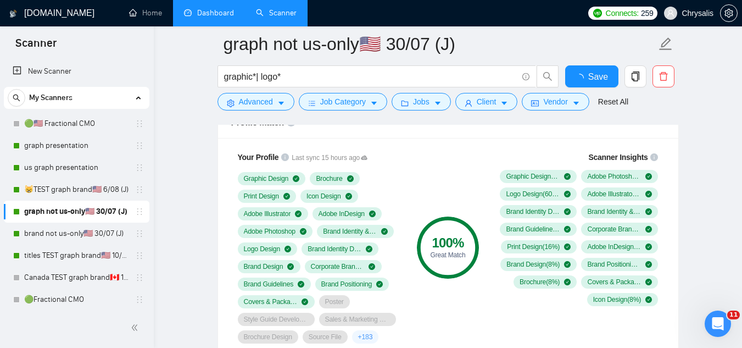
scroll to position [769, 0]
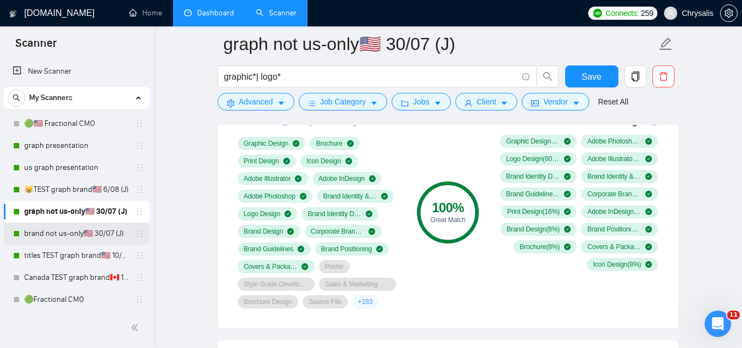
click at [47, 236] on link "brand not us-only🇺🇸 30/07 (J)" at bounding box center [76, 233] width 104 height 22
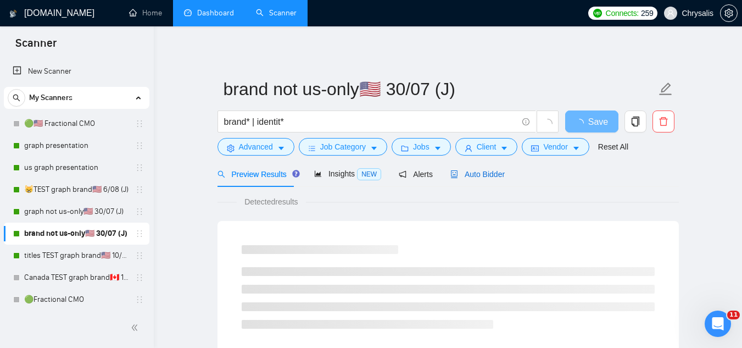
click at [487, 173] on span "Auto Bidder" at bounding box center [477, 174] width 54 height 9
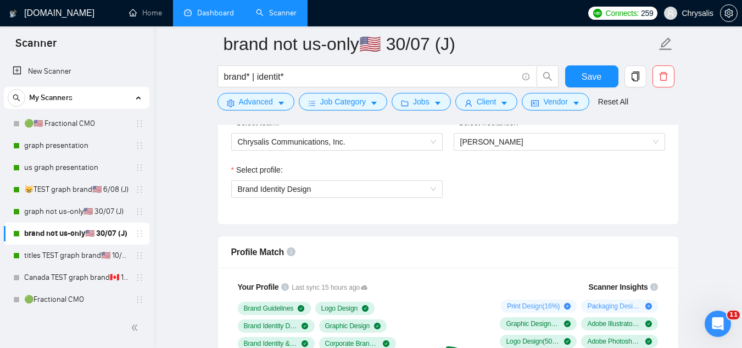
scroll to position [659, 0]
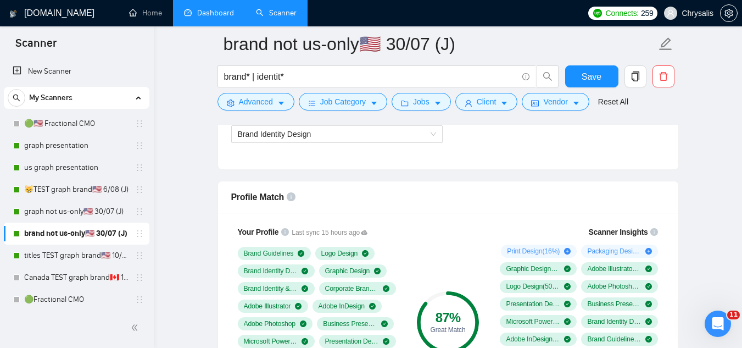
click at [658, 252] on div "Packaging Design ( 13 %)" at bounding box center [619, 250] width 77 height 13
click at [673, 253] on div "Your Profile Last sync 15 hours ago Brand Guidelines Logo Design Brand Identity…" at bounding box center [448, 325] width 460 height 225
click at [672, 253] on div "Your Profile Last sync 15 hours ago Brand Guidelines Logo Design Brand Identity…" at bounding box center [448, 325] width 460 height 225
click at [96, 259] on link "titles TEST graph brand🇺🇸 10/06 (T)" at bounding box center [76, 255] width 104 height 22
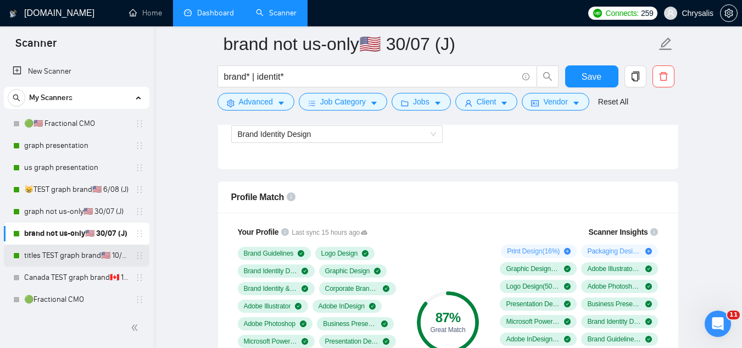
click at [96, 258] on link "titles TEST graph brand🇺🇸 10/06 (T)" at bounding box center [76, 255] width 104 height 22
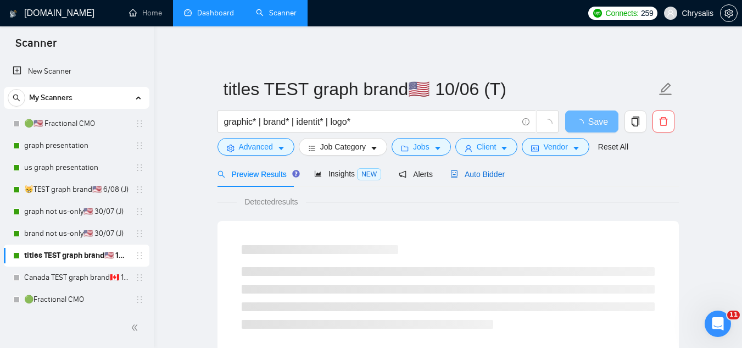
click at [464, 174] on span "Auto Bidder" at bounding box center [477, 174] width 54 height 9
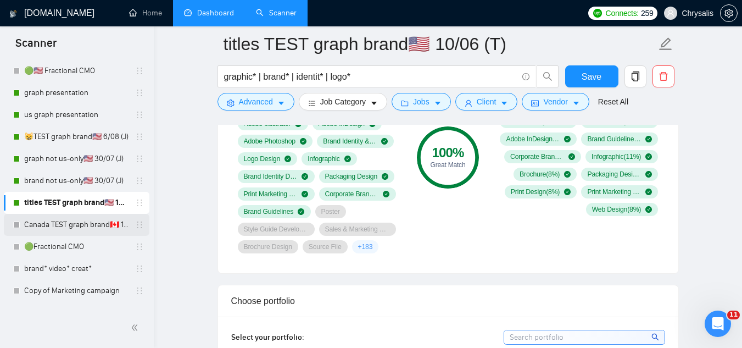
scroll to position [165, 0]
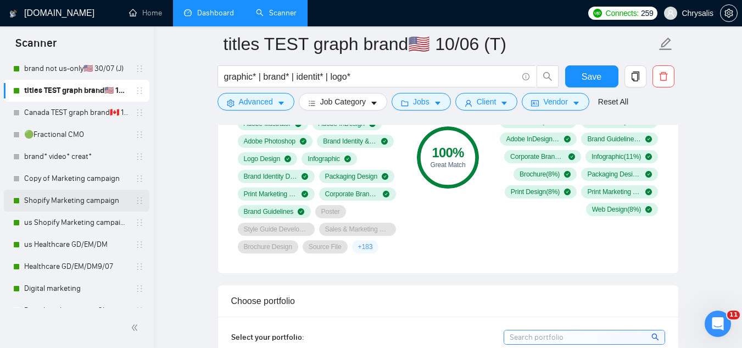
click at [93, 208] on link "Shopify Marketing campaign" at bounding box center [76, 201] width 104 height 22
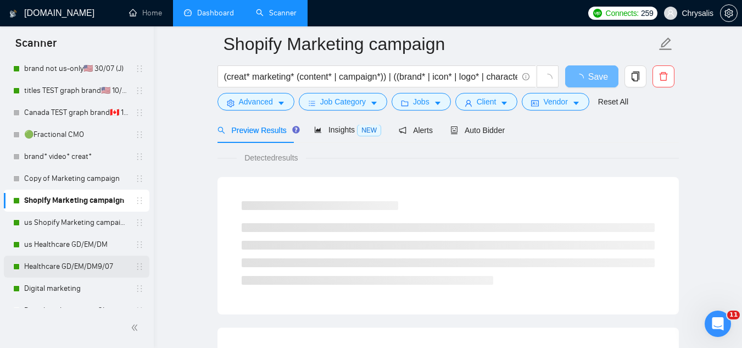
scroll to position [705, 0]
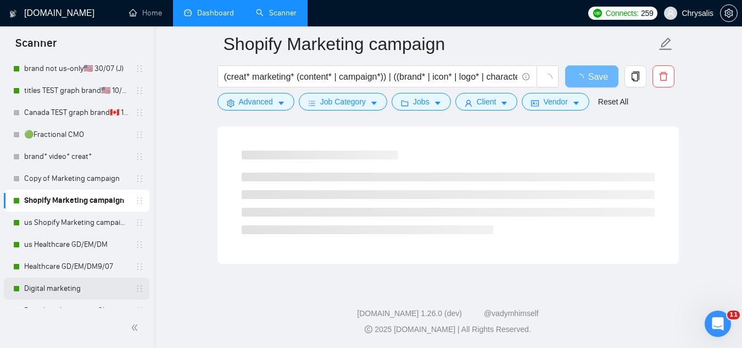
click at [79, 285] on link "Digital marketing" at bounding box center [76, 288] width 104 height 22
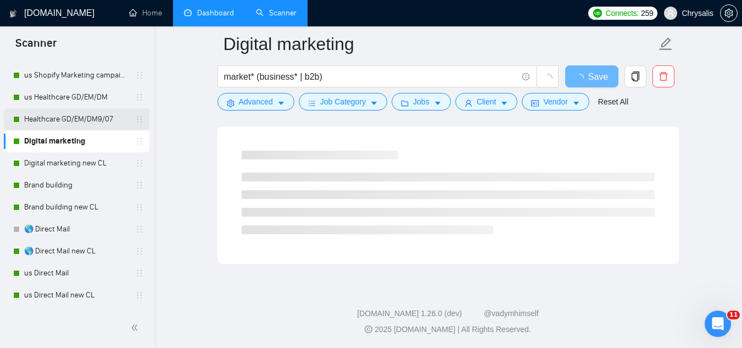
scroll to position [330, 0]
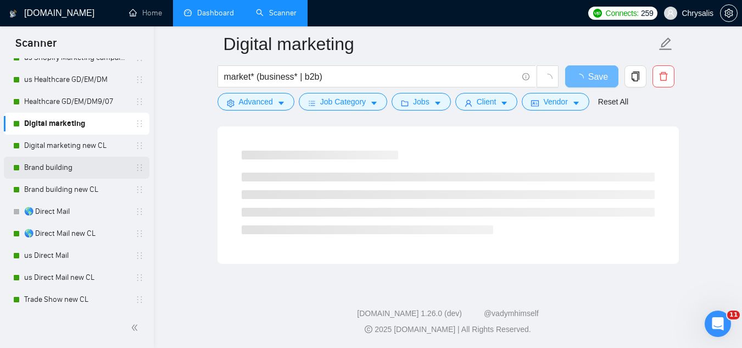
click at [81, 174] on link "Brand building" at bounding box center [76, 168] width 104 height 22
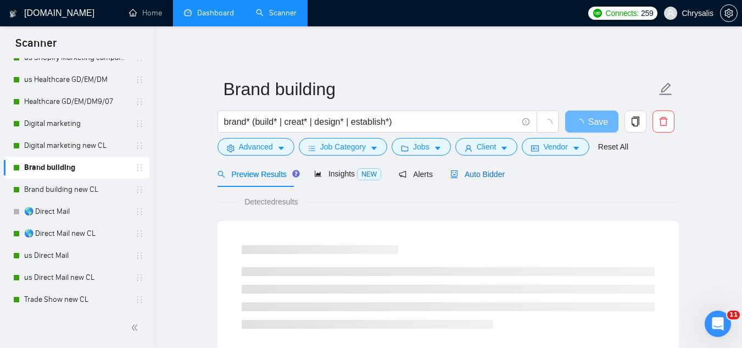
click at [471, 179] on span "Auto Bidder" at bounding box center [477, 174] width 54 height 9
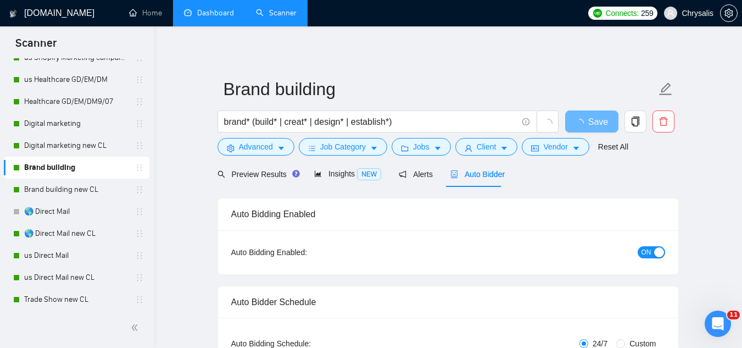
radio input "false"
radio input "true"
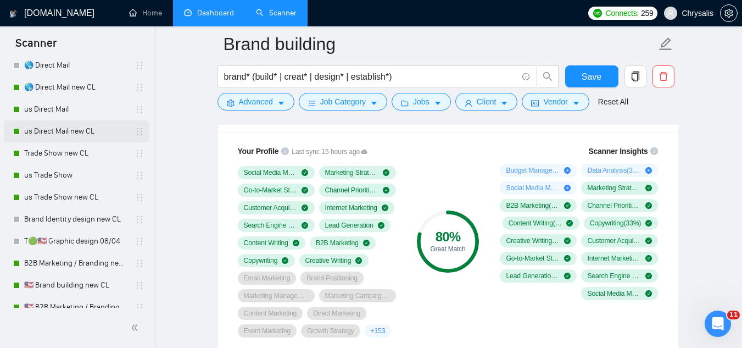
scroll to position [494, 0]
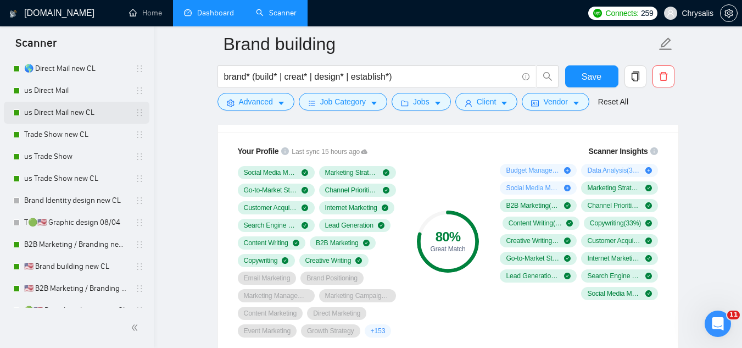
click at [79, 269] on link "🇺🇸 Brand building new CL" at bounding box center [76, 266] width 104 height 22
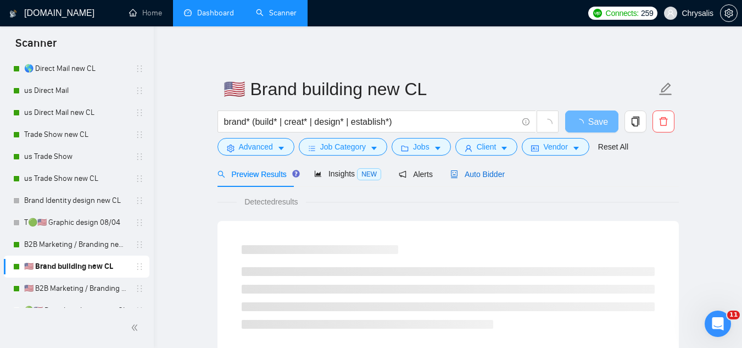
click at [468, 170] on span "Auto Bidder" at bounding box center [477, 174] width 54 height 9
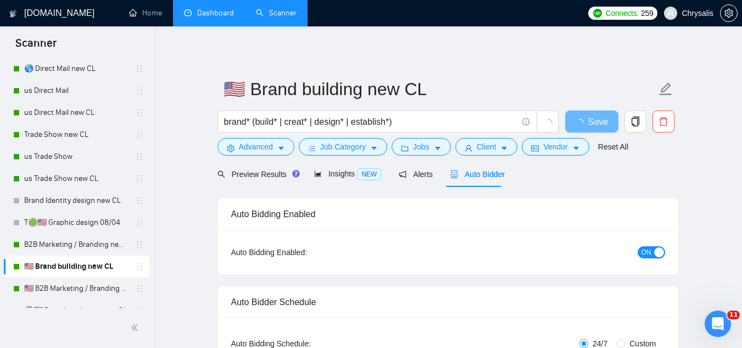
radio input "false"
radio input "true"
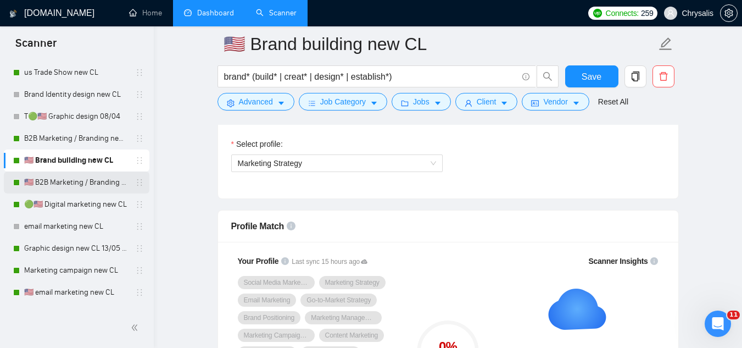
scroll to position [604, 0]
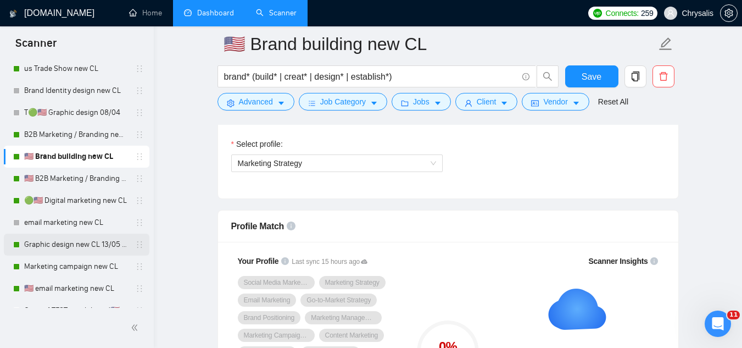
click at [75, 247] on link "Graphic design new CL 13/05 (t)" at bounding box center [76, 244] width 104 height 22
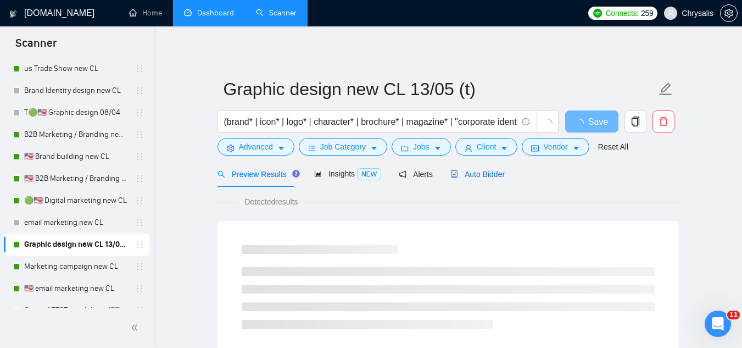
click at [482, 173] on span "Auto Bidder" at bounding box center [477, 174] width 54 height 9
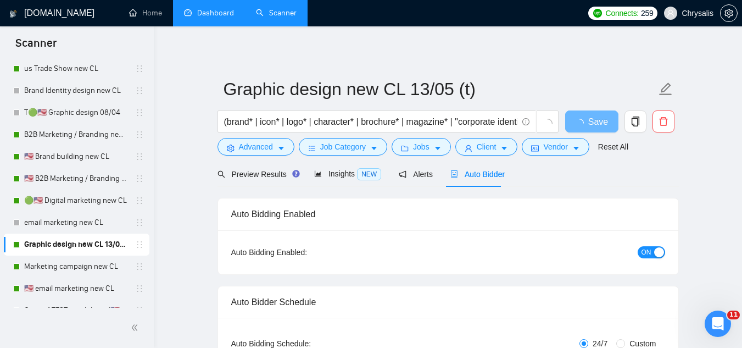
radio input "false"
radio input "true"
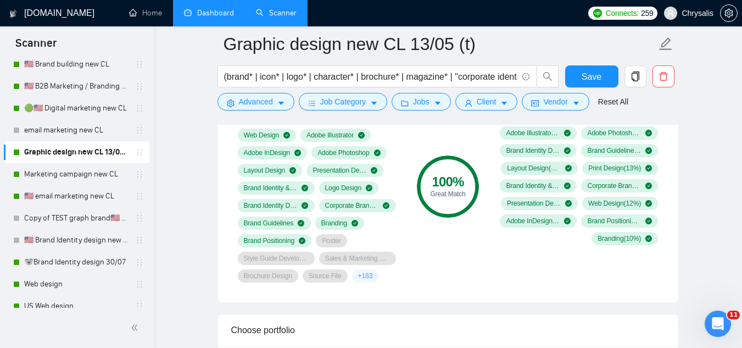
scroll to position [714, 0]
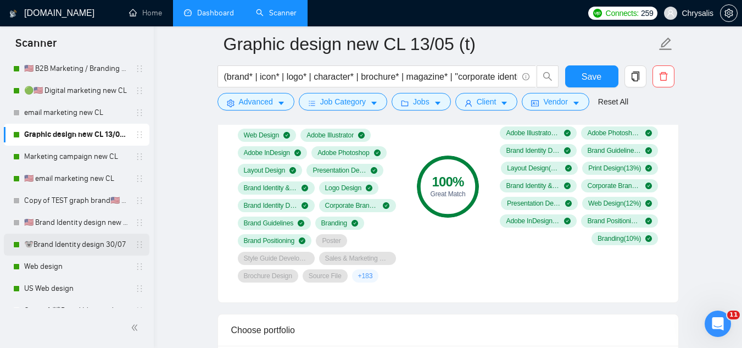
click at [75, 248] on link "🐨Brand Identity design 30/07" at bounding box center [76, 244] width 104 height 22
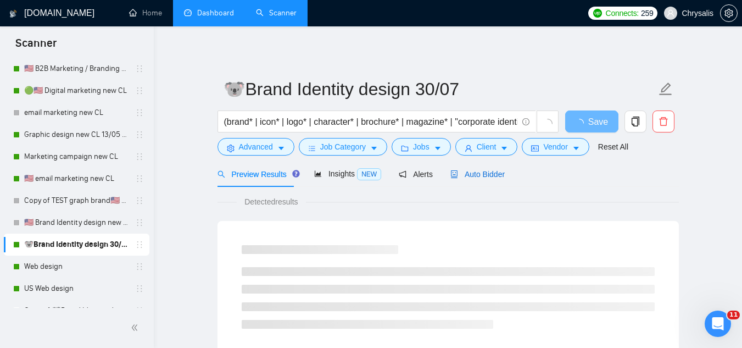
click at [491, 173] on span "Auto Bidder" at bounding box center [477, 174] width 54 height 9
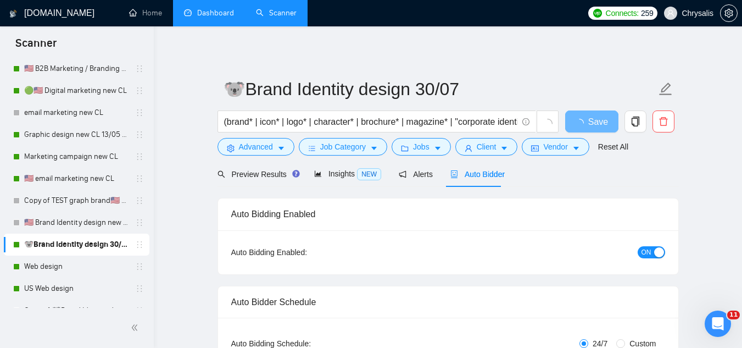
radio input "false"
radio input "true"
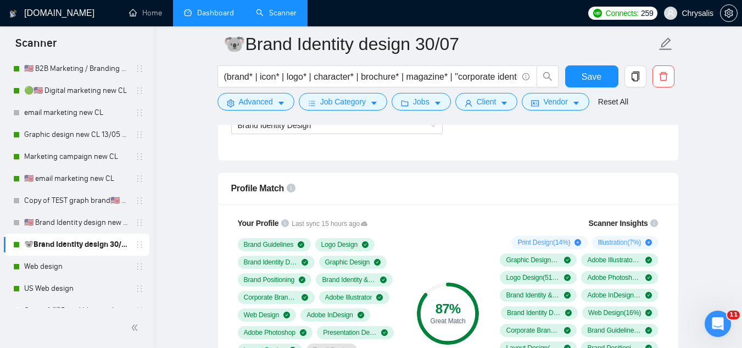
scroll to position [824, 0]
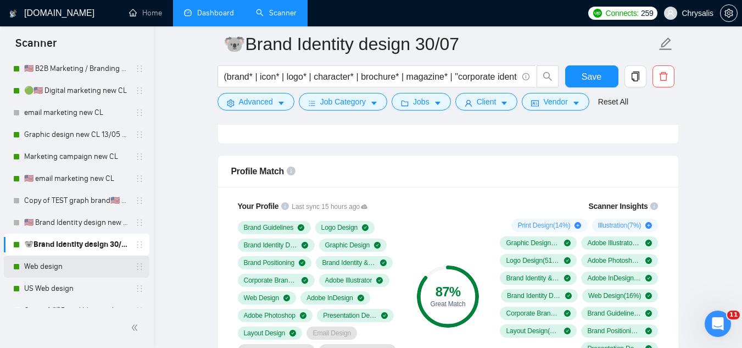
click at [74, 270] on link "Web design" at bounding box center [76, 266] width 104 height 22
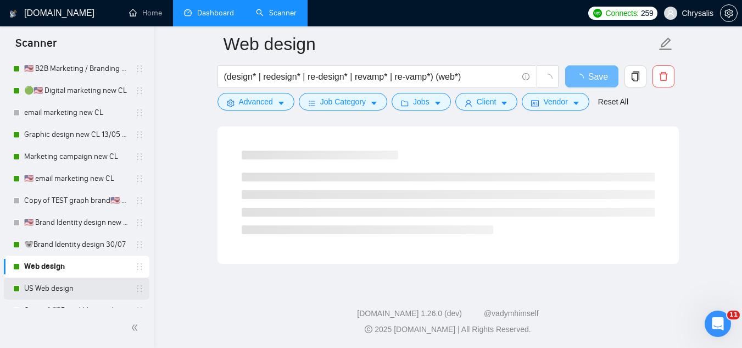
click at [65, 287] on link "US Web design" at bounding box center [76, 288] width 104 height 22
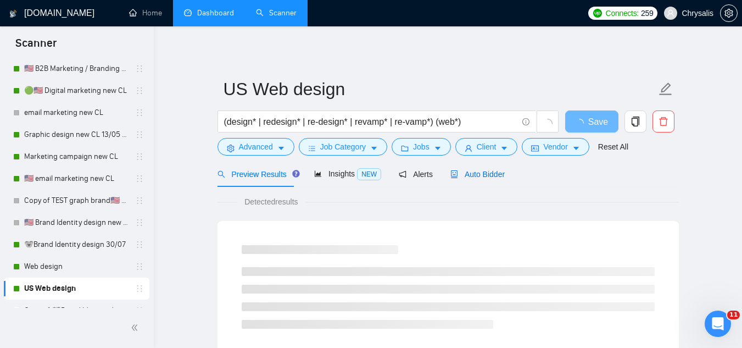
click at [469, 170] on span "Auto Bidder" at bounding box center [477, 174] width 54 height 9
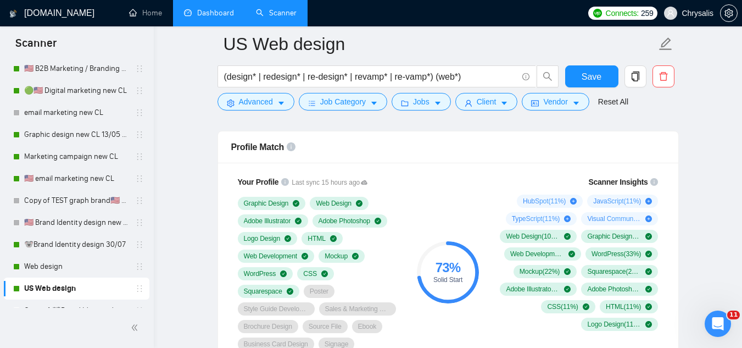
scroll to position [714, 0]
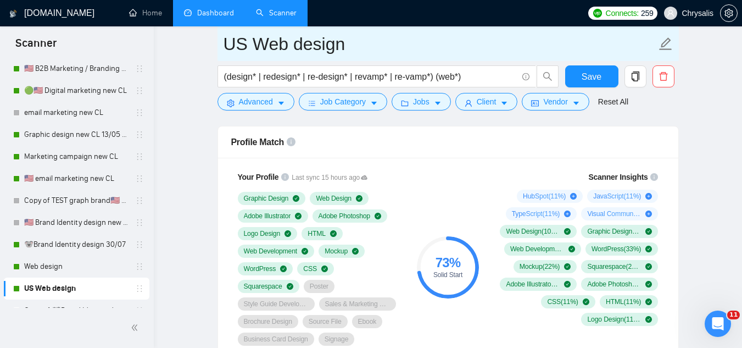
click at [227, 27] on span "US Web design" at bounding box center [448, 43] width 461 height 35
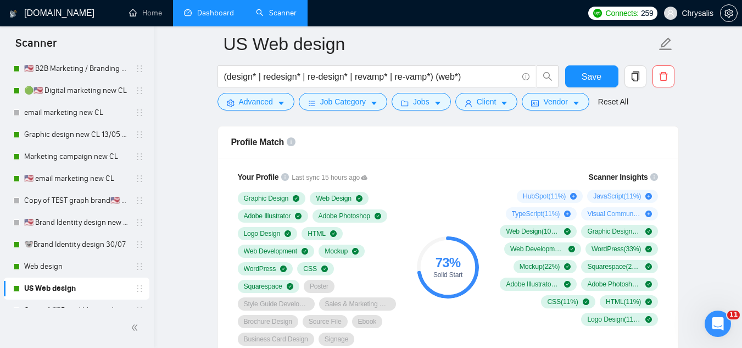
click at [234, 8] on link "Dashboard" at bounding box center [209, 12] width 50 height 9
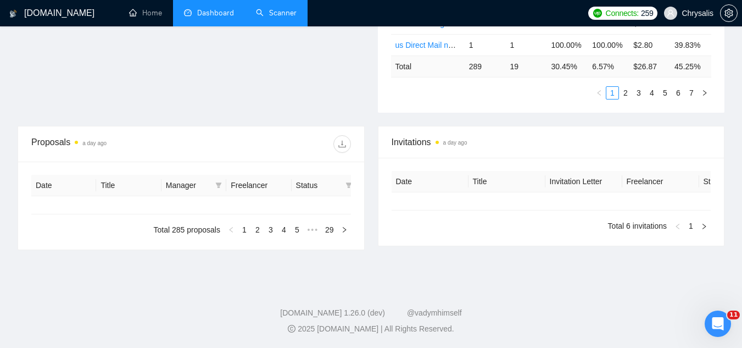
type input "[DATE]"
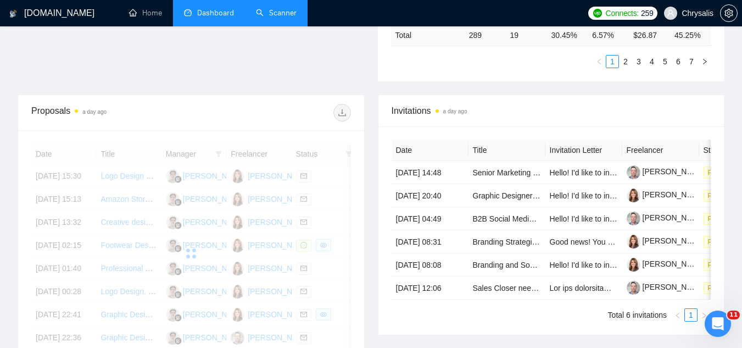
scroll to position [472, 0]
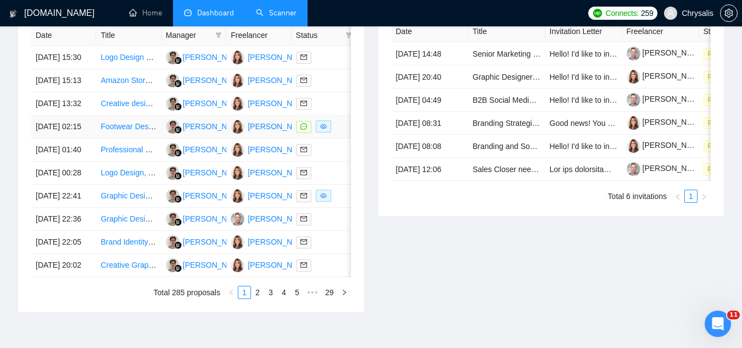
click at [125, 138] on td "Footwear Designer Needed for High-Performance Anti-Slip Sole for Slippers" at bounding box center [128, 126] width 65 height 23
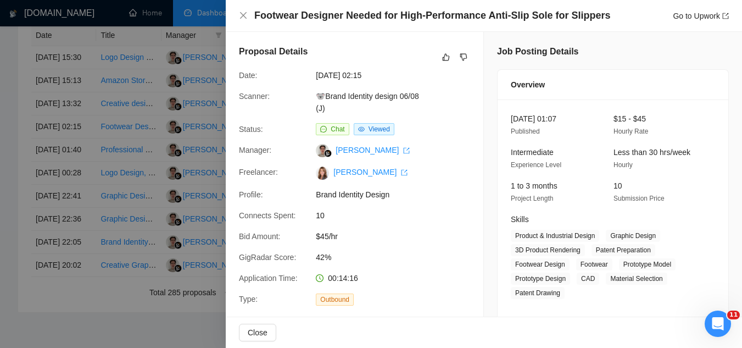
drag, startPoint x: 253, startPoint y: 17, endPoint x: 266, endPoint y: 14, distance: 14.0
click at [254, 16] on div "Footwear Designer Needed for High-Performance Anti-Slip Sole for Slippers Go to…" at bounding box center [484, 16] width 490 height 14
click at [281, 12] on h4 "Footwear Designer Needed for High-Performance Anti-Slip Sole for Slippers" at bounding box center [432, 16] width 356 height 14
click at [255, 17] on h4 "Footwear Designer Needed for High-Performance Anti-Slip Sole for Slippers" at bounding box center [432, 16] width 356 height 14
drag, startPoint x: 255, startPoint y: 17, endPoint x: 279, endPoint y: 12, distance: 24.8
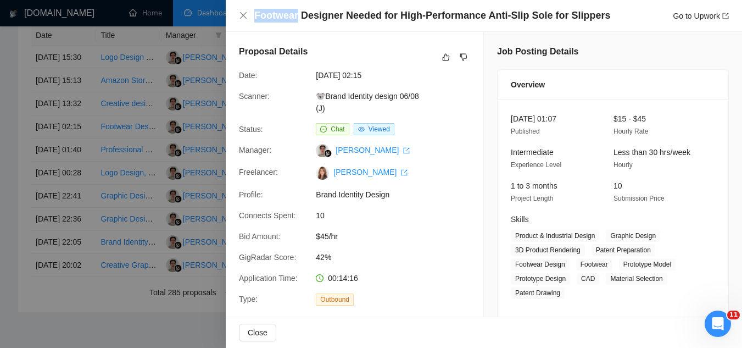
click at [259, 14] on h4 "Footwear Designer Needed for High-Performance Anti-Slip Sole for Slippers" at bounding box center [432, 16] width 356 height 14
copy h4 "Footwear"
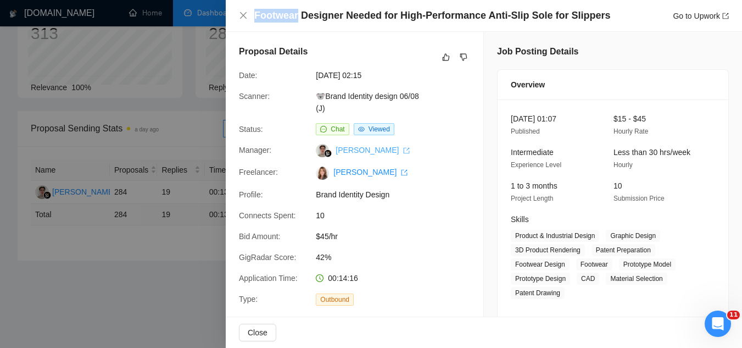
scroll to position [0, 0]
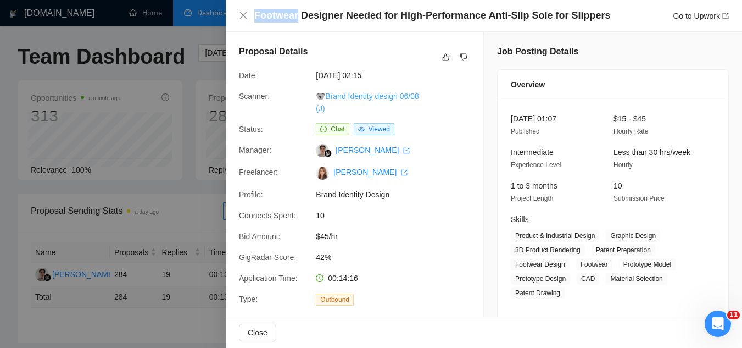
click at [359, 95] on link "🐨Brand Identity design 06/08 (J)" at bounding box center [367, 102] width 103 height 21
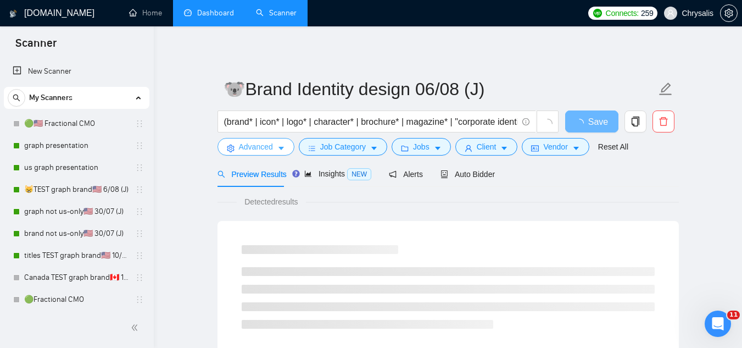
click at [246, 154] on button "Advanced" at bounding box center [256, 147] width 77 height 18
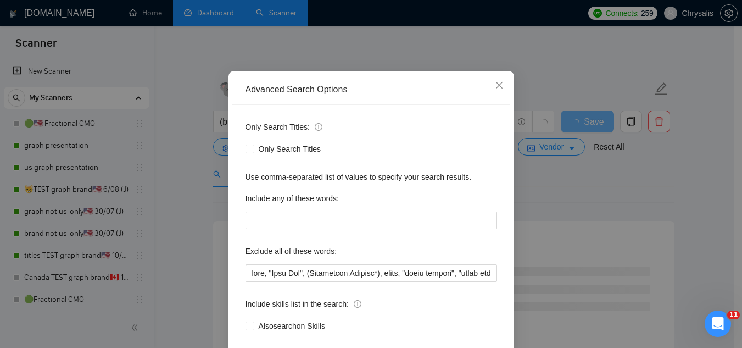
scroll to position [109, 0]
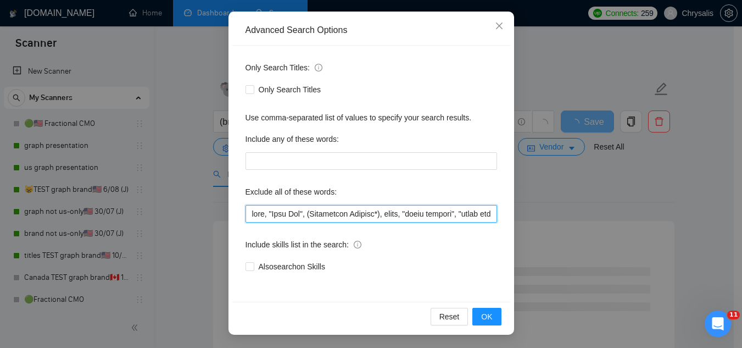
click at [246, 216] on input "text" at bounding box center [372, 214] width 252 height 18
paste input "Footwear"
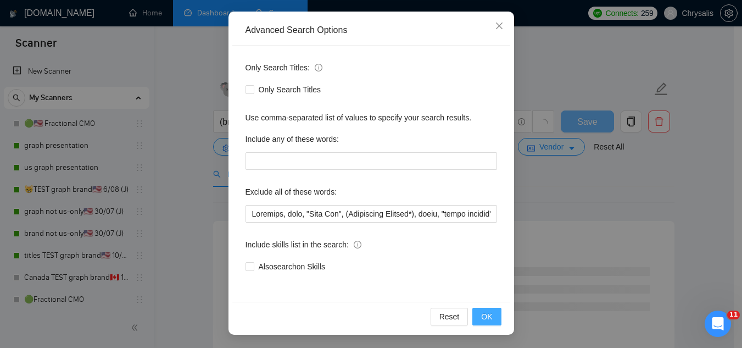
click at [489, 318] on button "OK" at bounding box center [486, 317] width 29 height 18
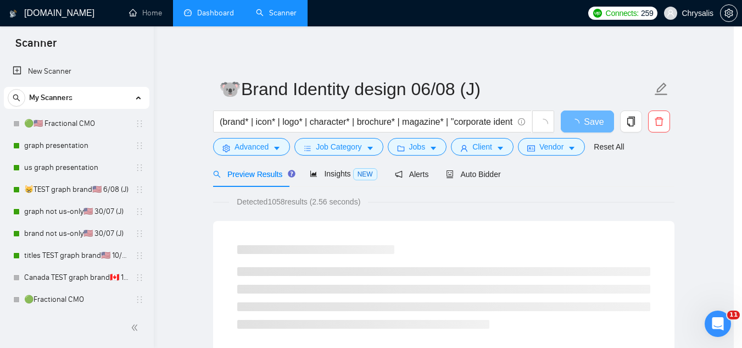
scroll to position [54, 0]
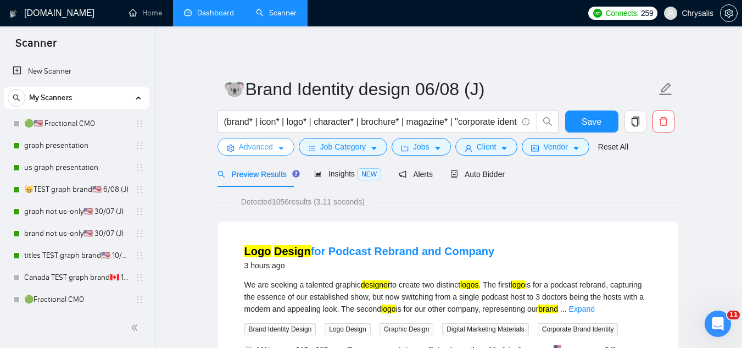
click at [252, 148] on span "Advanced" at bounding box center [256, 147] width 34 height 12
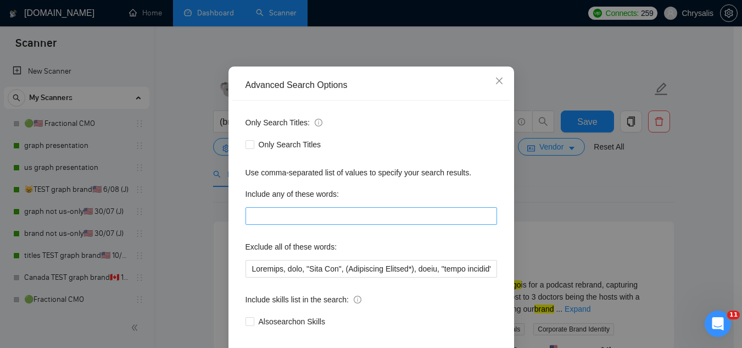
scroll to position [55, 0]
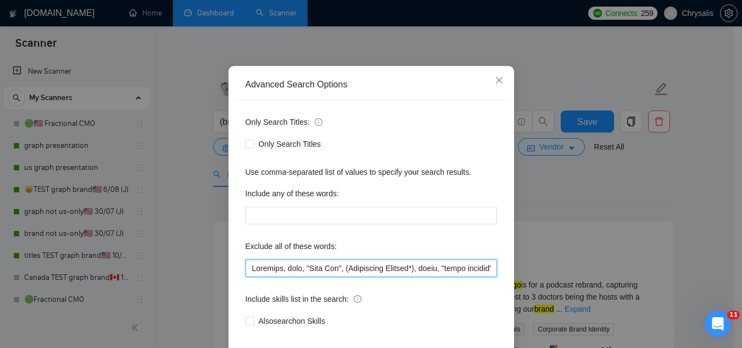
click at [246, 269] on input "text" at bounding box center [372, 268] width 252 height 18
paste input "Womenswear"
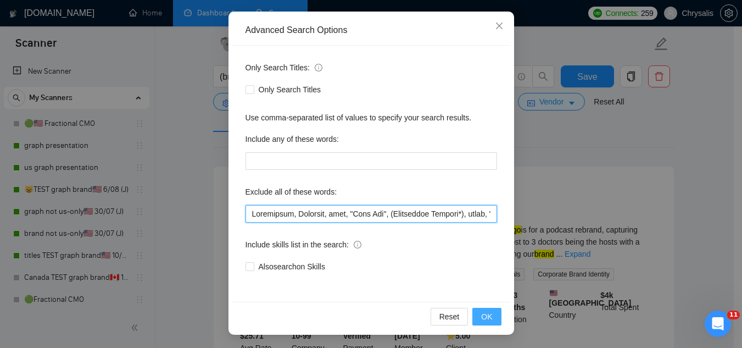
type input "Womenswear, Footwear, baby, "Line Art", (Embroidery Graphic*), music, "color gr…"
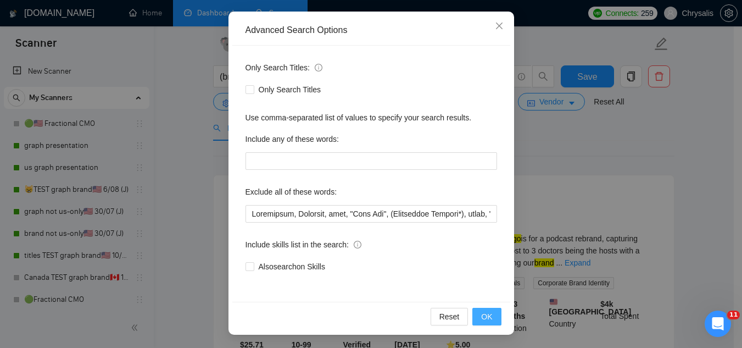
click at [477, 322] on button "OK" at bounding box center [486, 317] width 29 height 18
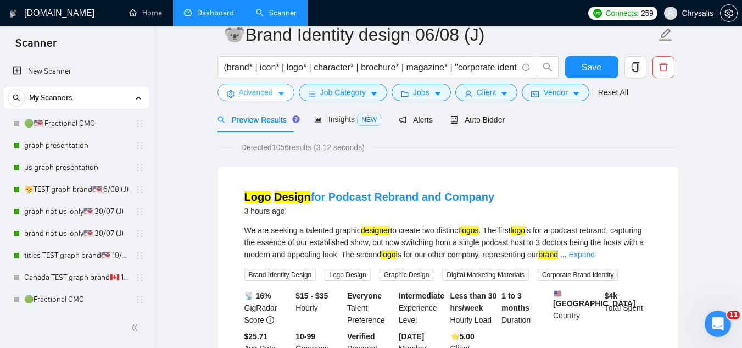
scroll to position [0, 0]
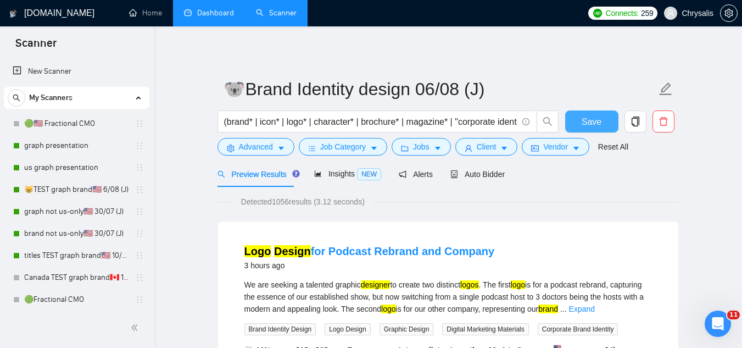
click at [578, 127] on button "Save" at bounding box center [591, 121] width 53 height 22
drag, startPoint x: 74, startPoint y: 146, endPoint x: 85, endPoint y: 143, distance: 11.3
click at [74, 146] on link "graph presentation" at bounding box center [76, 146] width 104 height 22
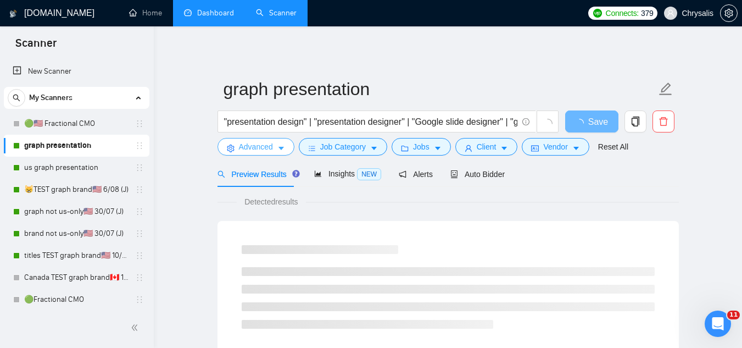
click at [247, 147] on span "Advanced" at bounding box center [256, 147] width 34 height 12
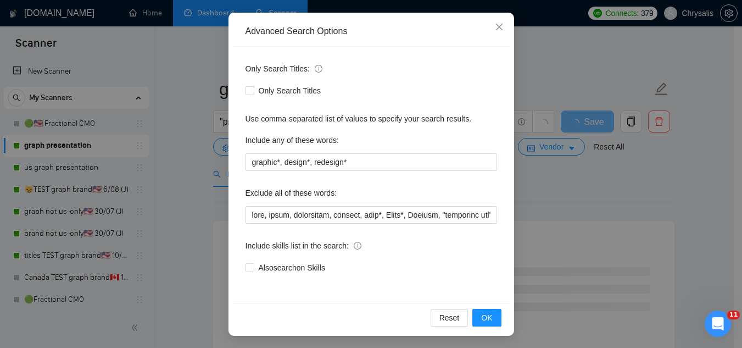
scroll to position [109, 0]
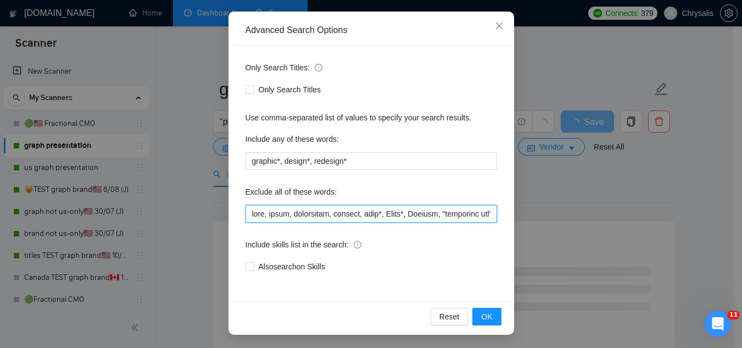
click at [247, 218] on input "text" at bounding box center [372, 214] width 252 height 18
paste input "Womenswear, Footwear,"
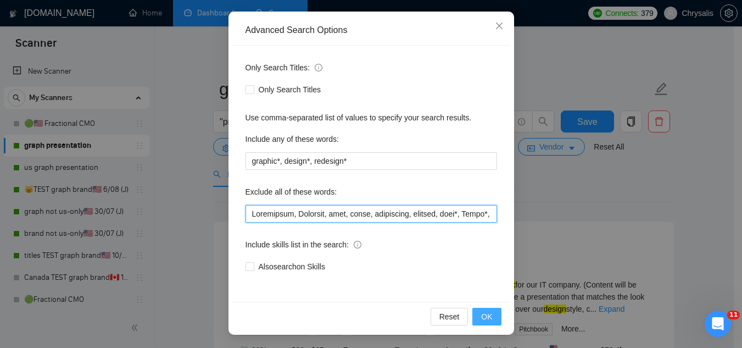
type input "Womenswear, Footwear, baby, excel, furnishing, furnish, sock*, Short*, Apparel,…"
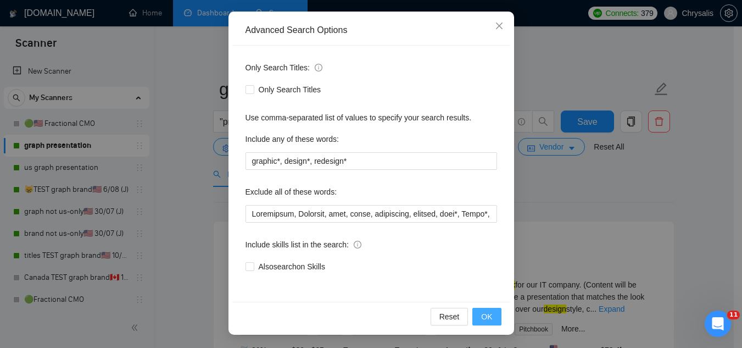
click at [485, 319] on span "OK" at bounding box center [486, 316] width 11 height 12
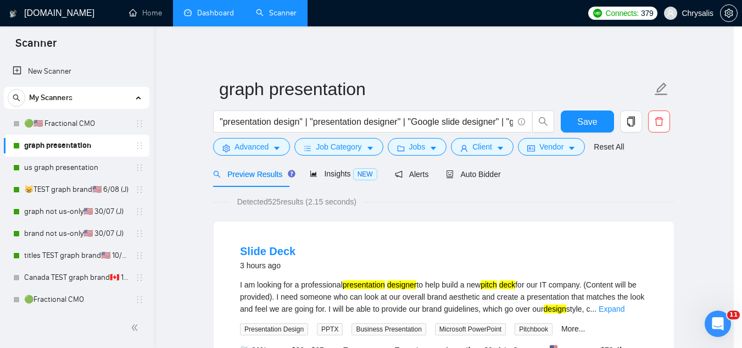
scroll to position [54, 0]
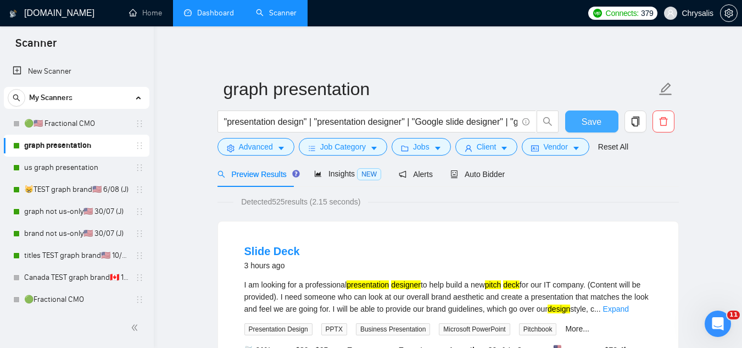
click at [588, 122] on span "Save" at bounding box center [592, 122] width 20 height 14
